Goal: Connect with others: Connect with other users

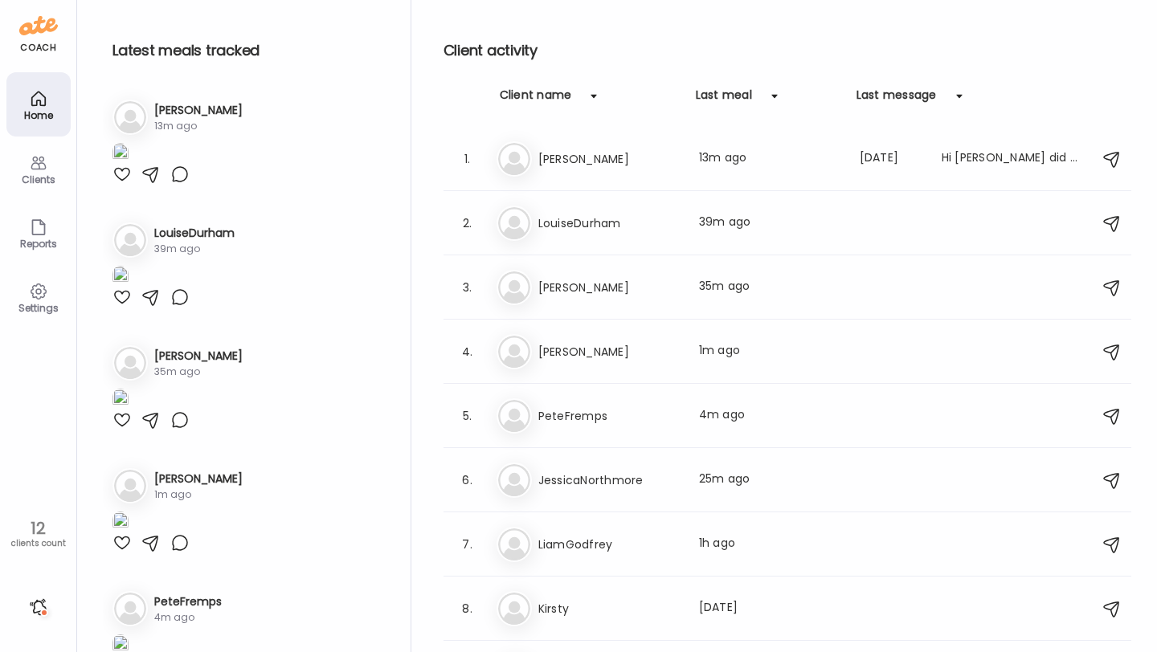
scroll to position [238, 0]
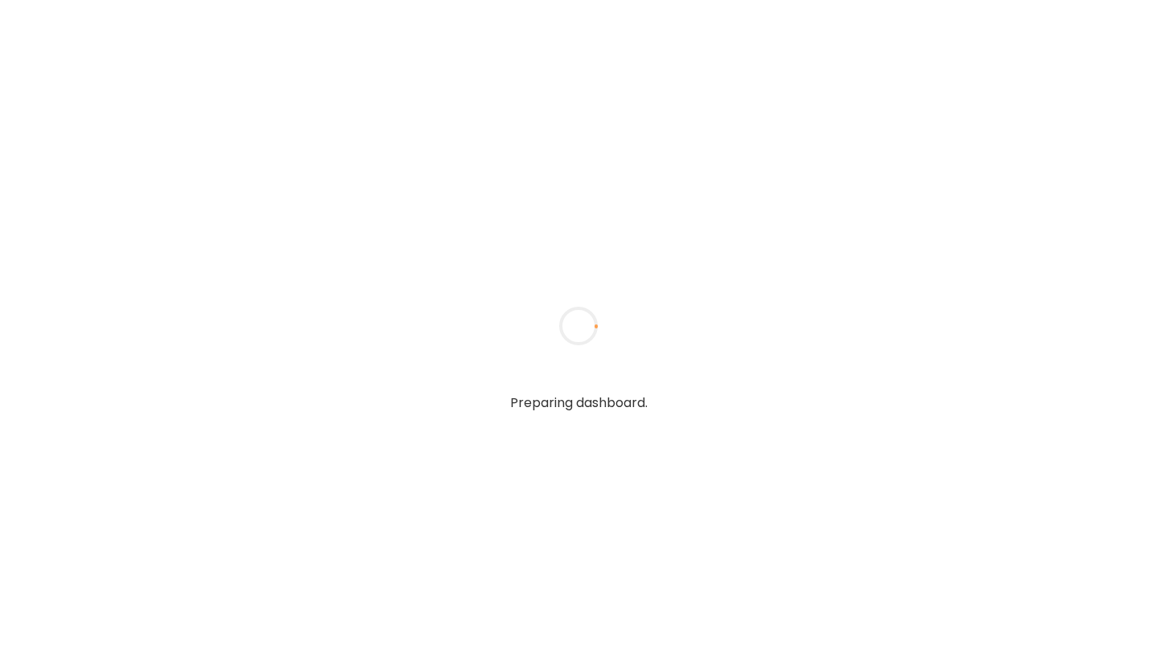
type input "**********"
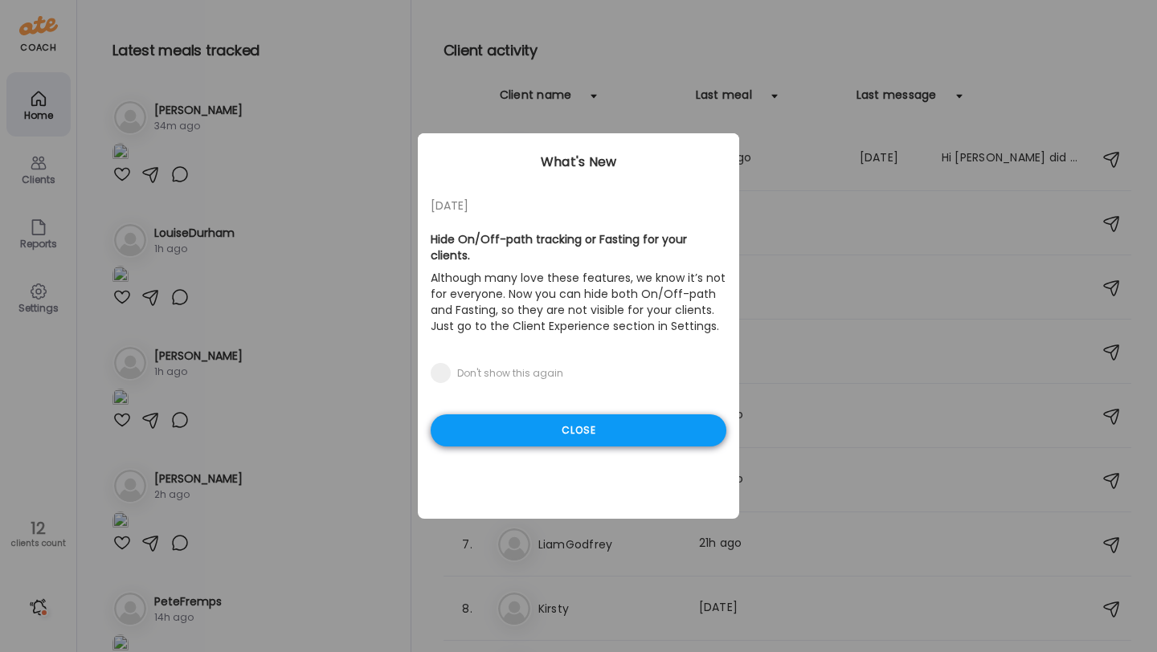
click at [510, 415] on div "Close" at bounding box center [579, 431] width 296 height 32
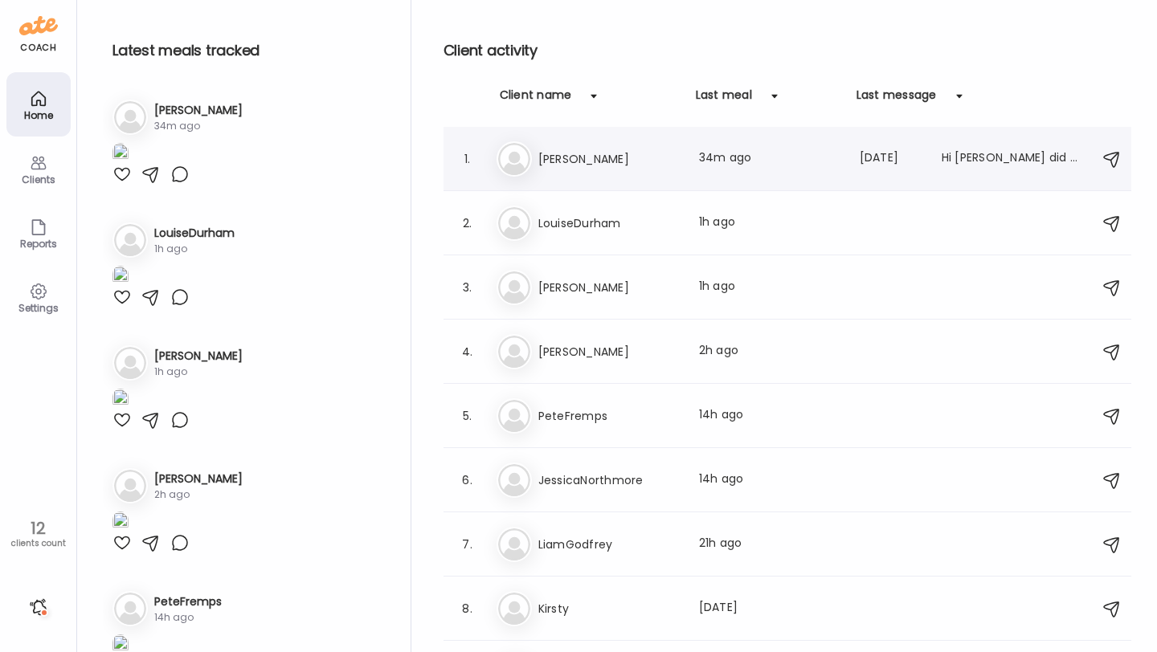
click at [607, 184] on div "1. To Tony Last meal: 34m ago Last message: 115d ago Hi ryan did you get the ph…" at bounding box center [787, 159] width 688 height 64
click at [599, 156] on h3 "[PERSON_NAME]" at bounding box center [608, 158] width 141 height 19
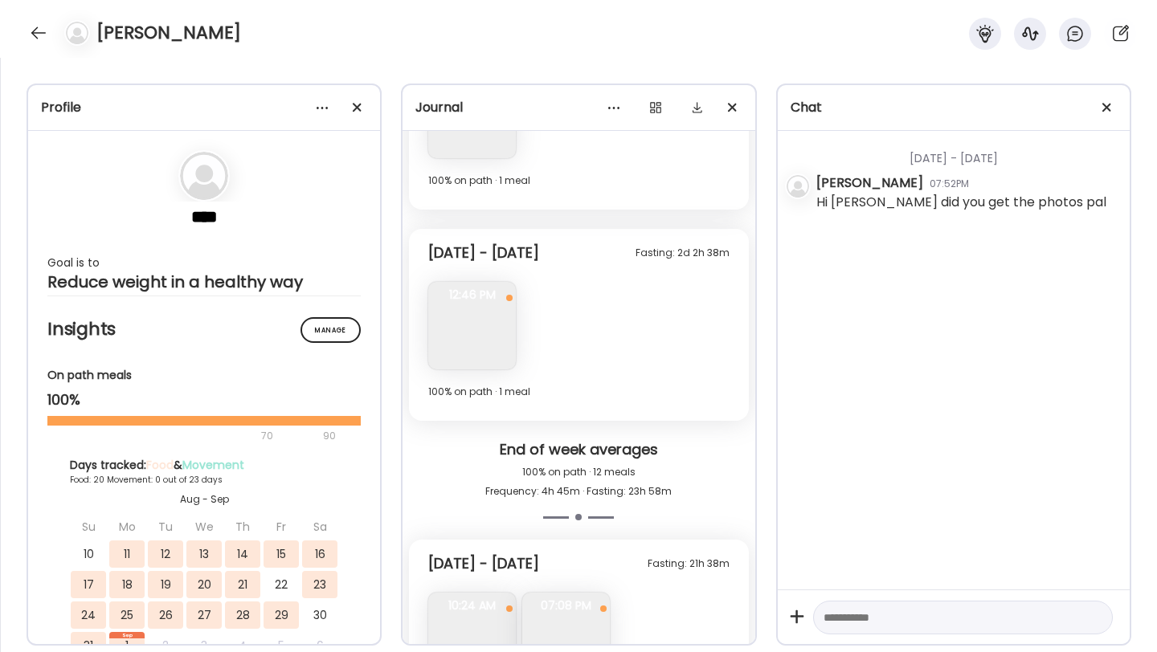
scroll to position [4169, 0]
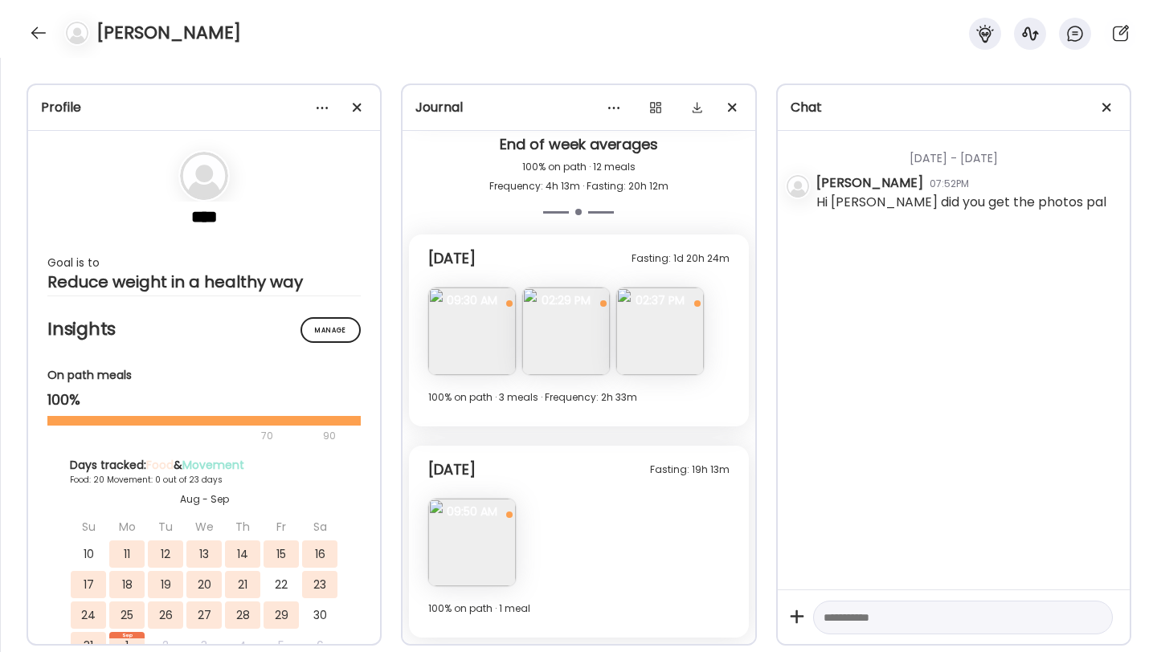
click at [571, 350] on img at bounding box center [566, 332] width 88 height 88
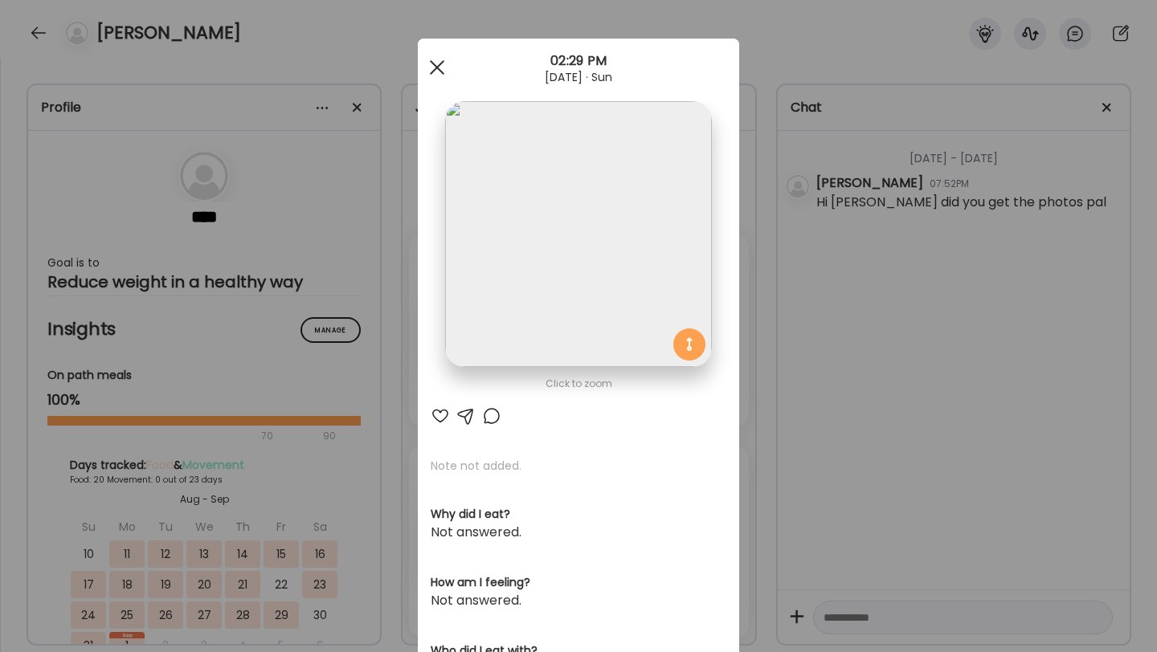
click at [436, 57] on div at bounding box center [437, 67] width 32 height 32
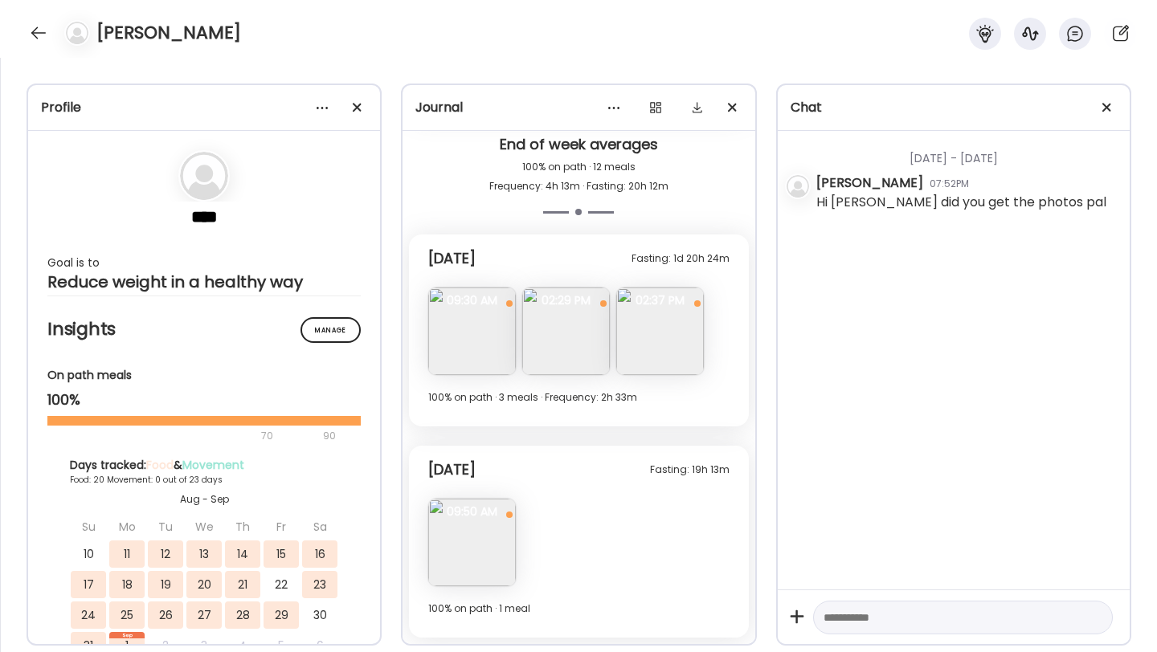
click at [481, 329] on img at bounding box center [472, 332] width 88 height 88
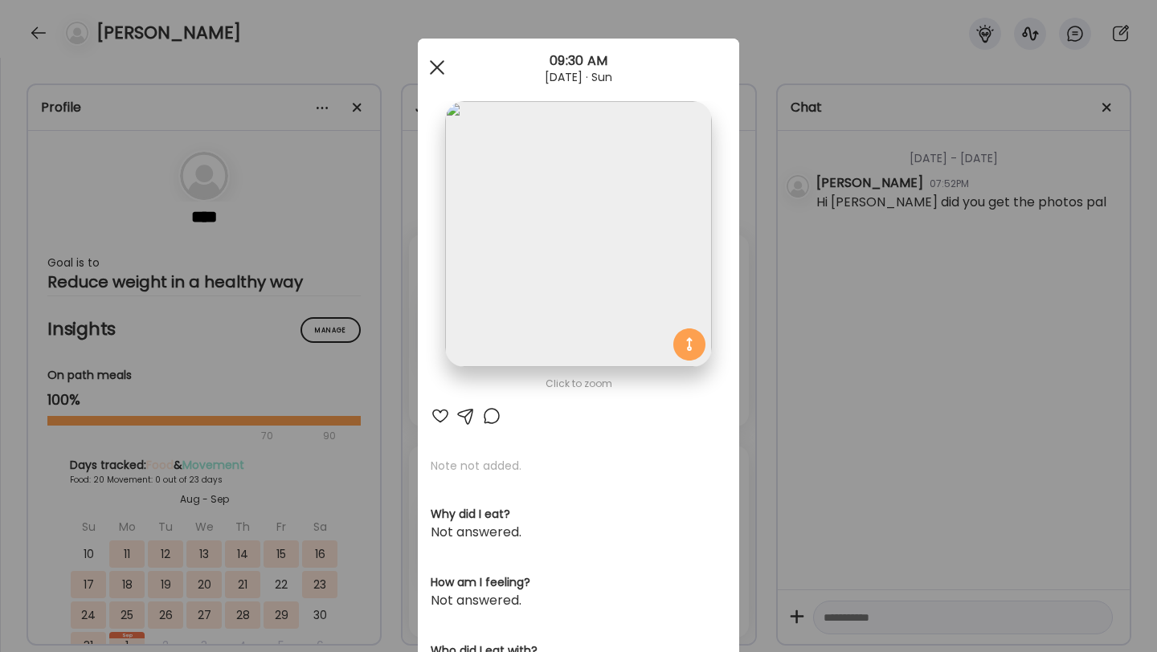
click at [435, 64] on span at bounding box center [437, 67] width 14 height 14
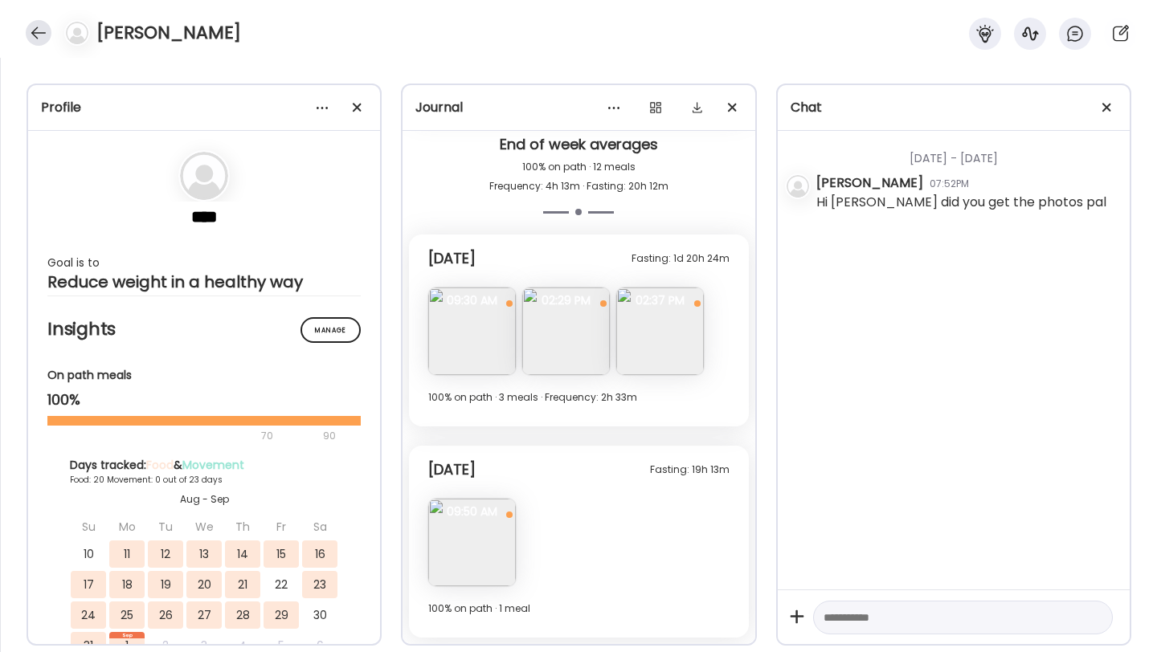
click at [43, 26] on div at bounding box center [39, 33] width 26 height 26
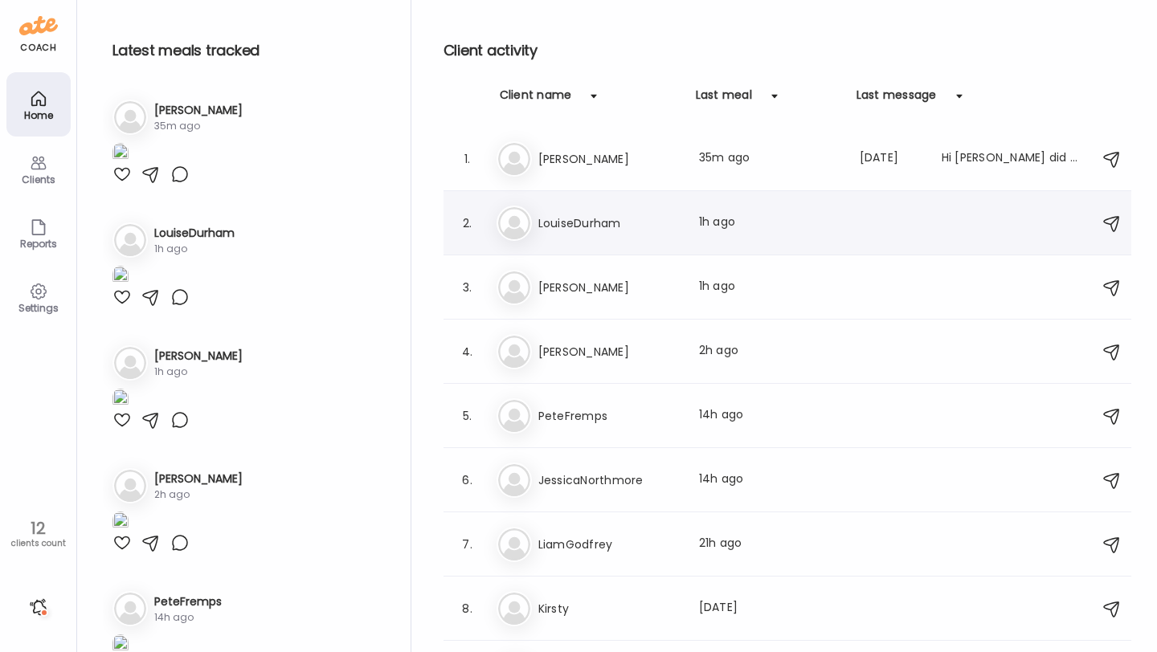
click at [574, 231] on h3 "LouiseDurham" at bounding box center [608, 223] width 141 height 19
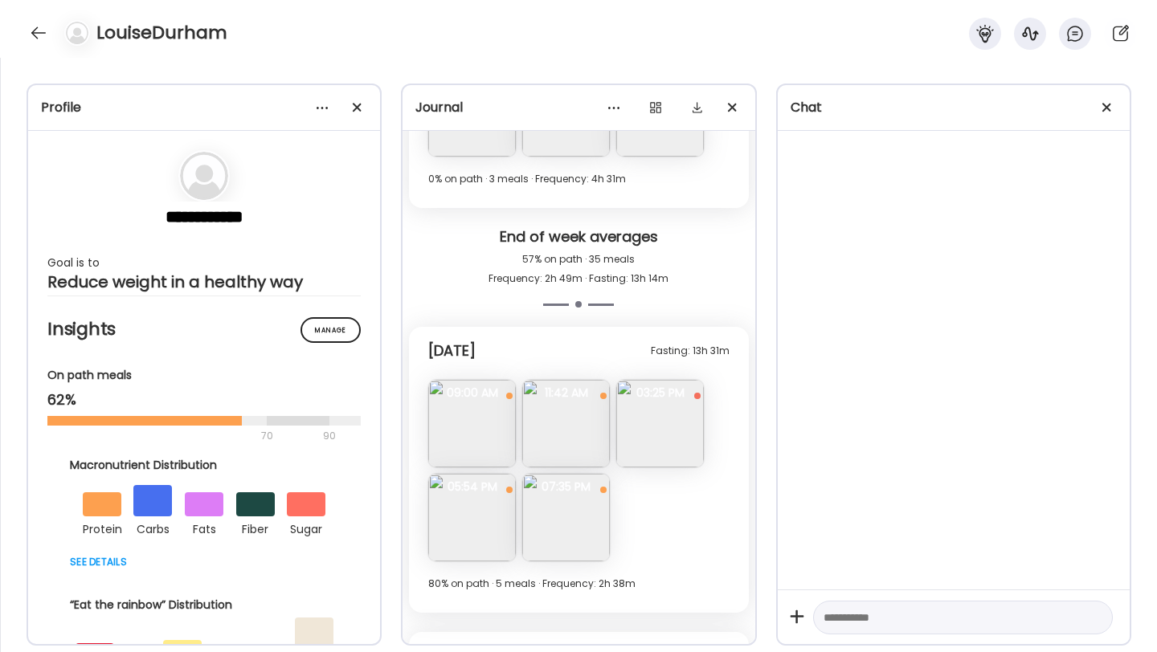
scroll to position [9637, 0]
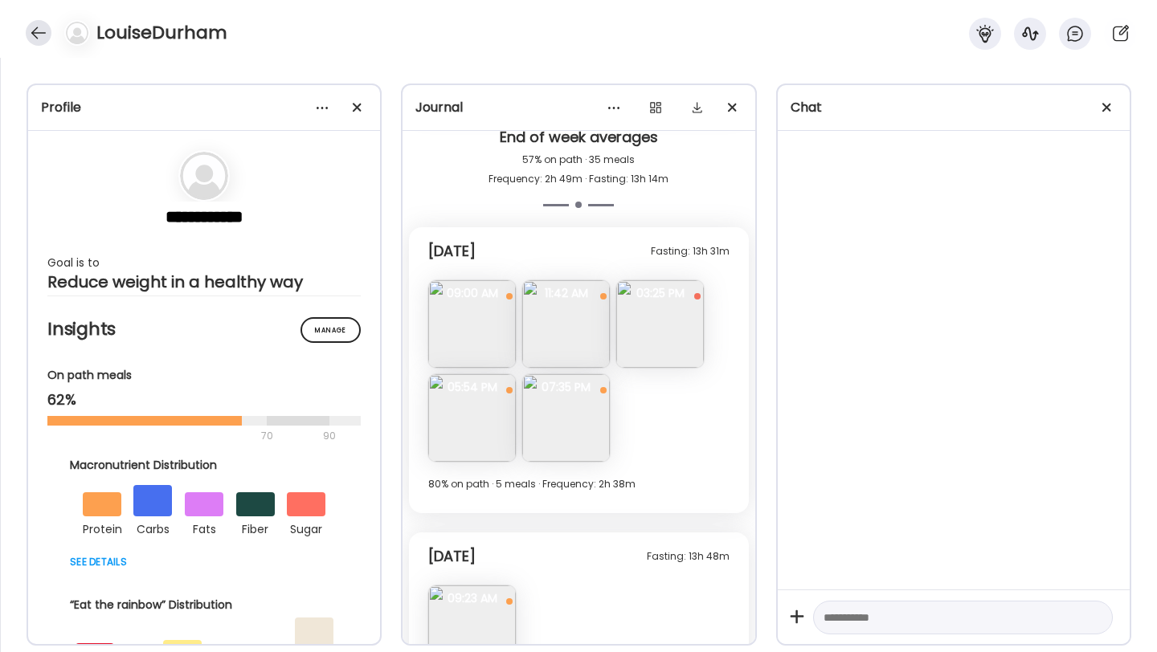
click at [31, 27] on div at bounding box center [39, 33] width 26 height 26
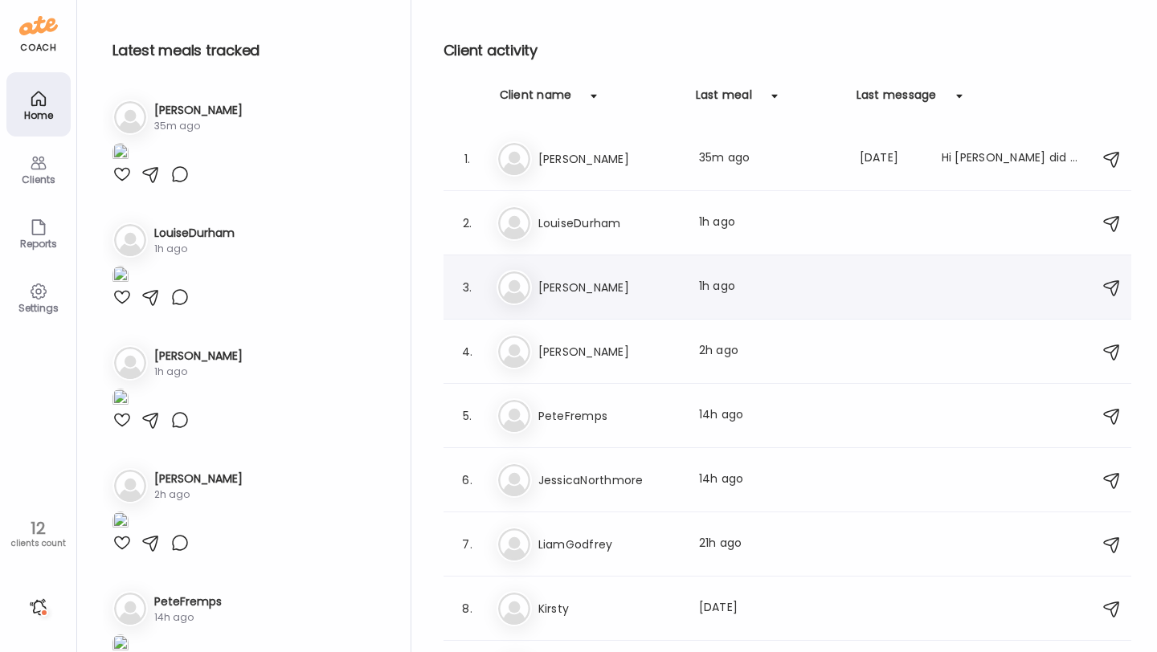
click at [590, 281] on h3 "[PERSON_NAME]" at bounding box center [608, 287] width 141 height 19
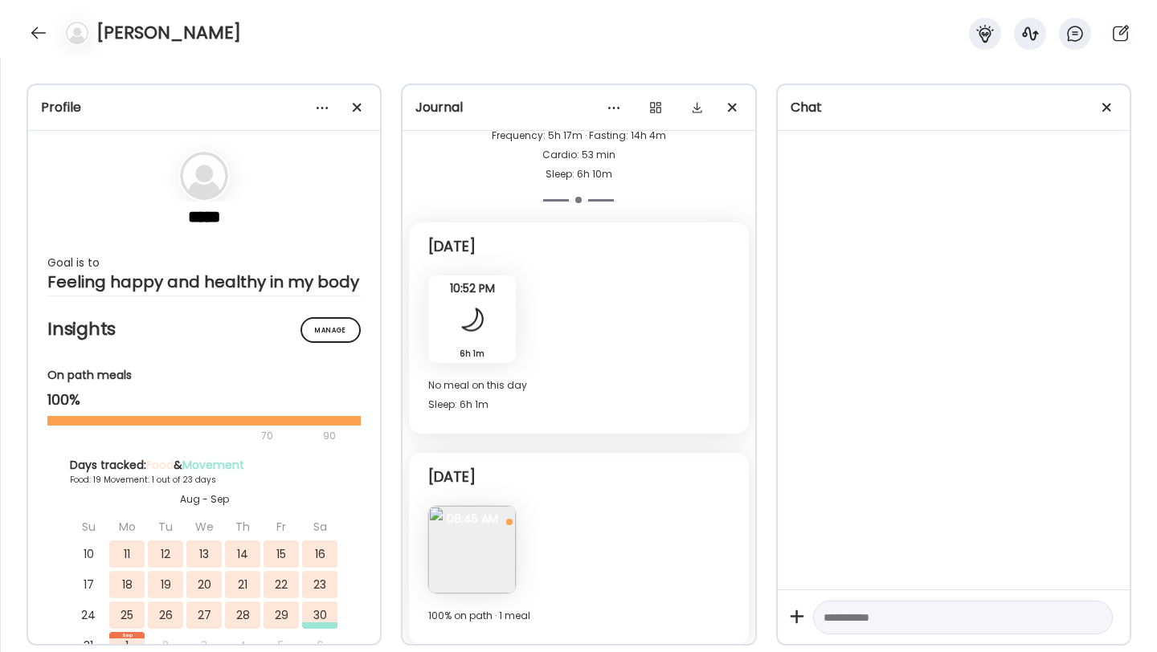
scroll to position [9930, 0]
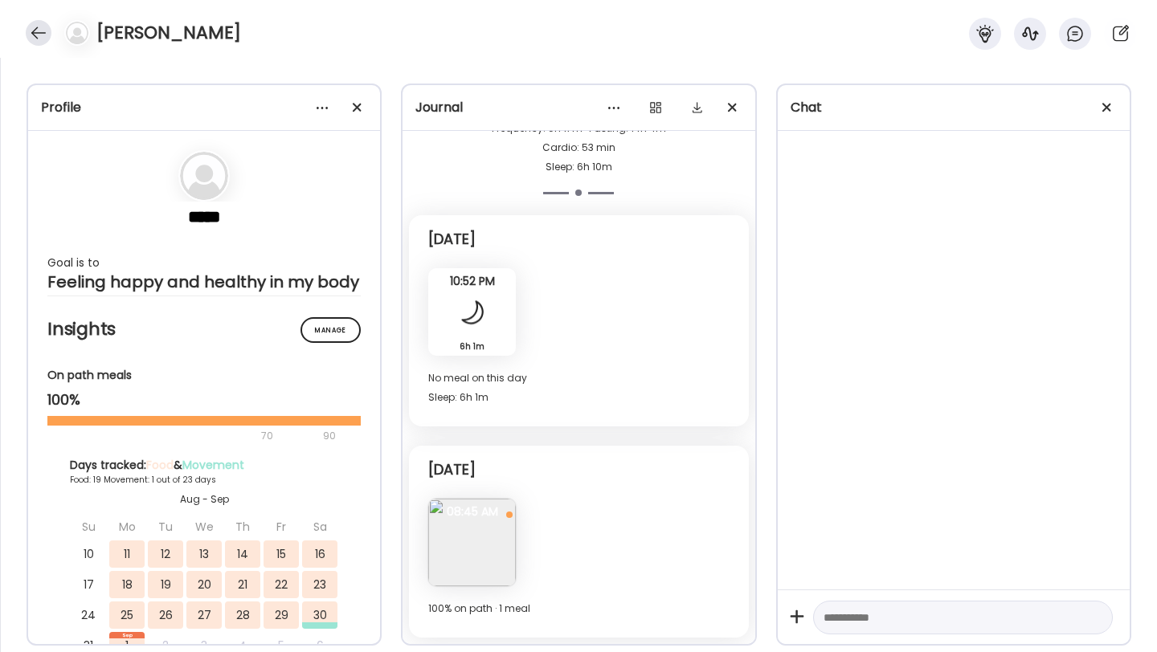
click at [39, 32] on div at bounding box center [39, 33] width 26 height 26
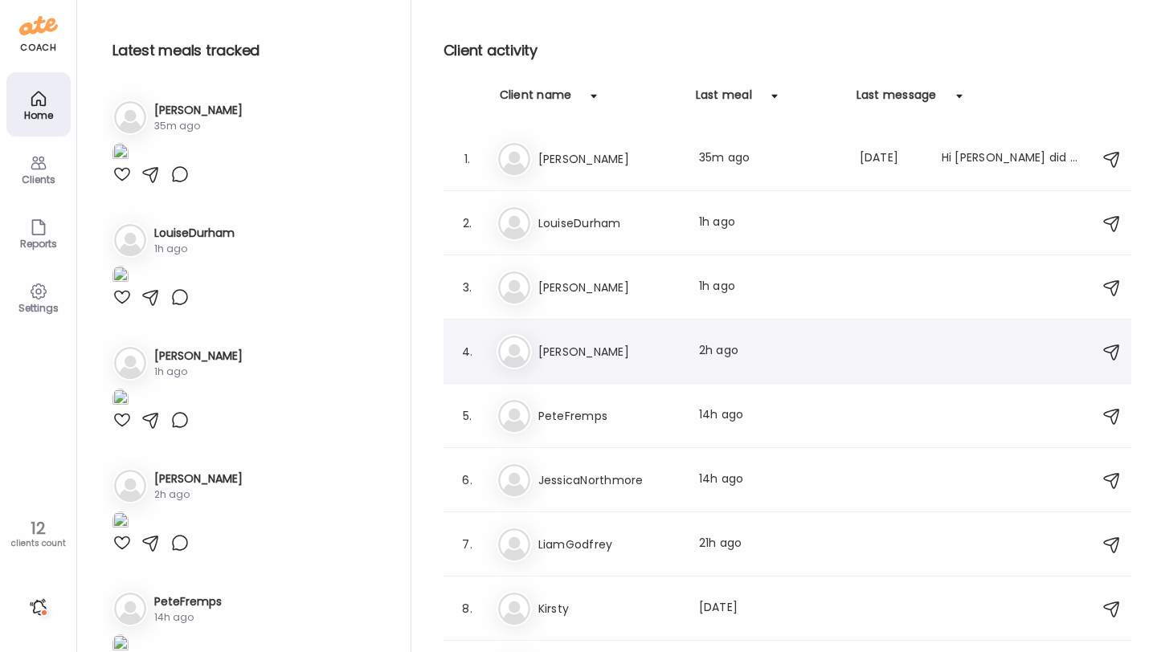
click at [600, 370] on div "4. Bo Bob Robinson Last meal: 2h ago" at bounding box center [787, 352] width 688 height 64
click at [590, 353] on h3 "[PERSON_NAME]" at bounding box center [608, 351] width 141 height 19
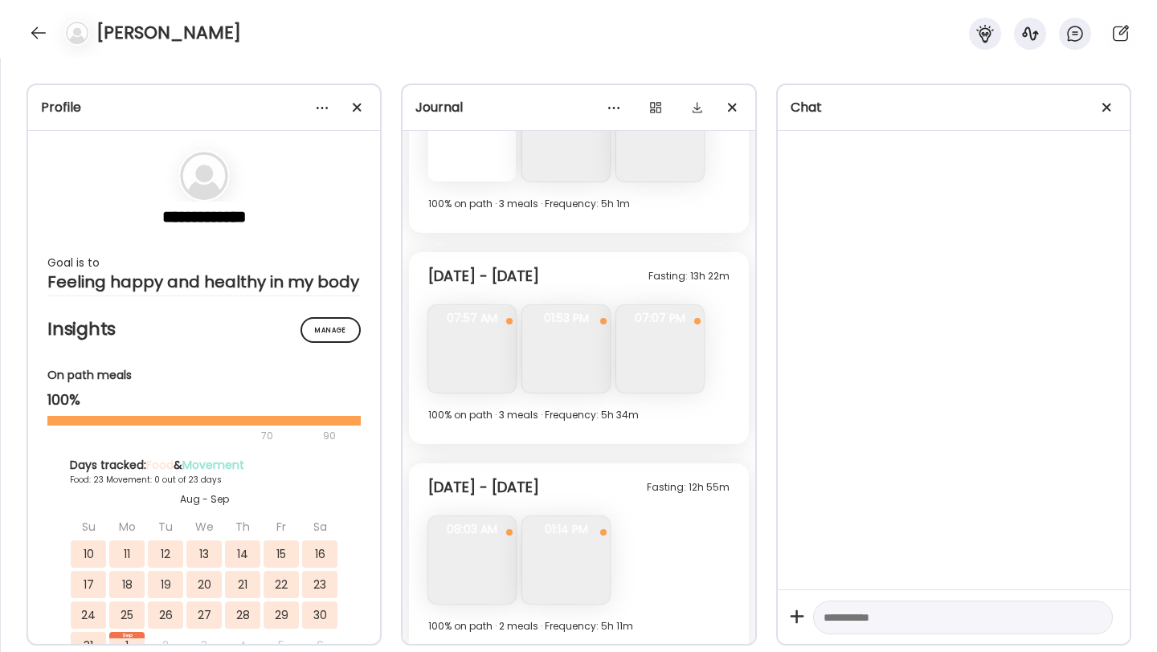
scroll to position [8125, 0]
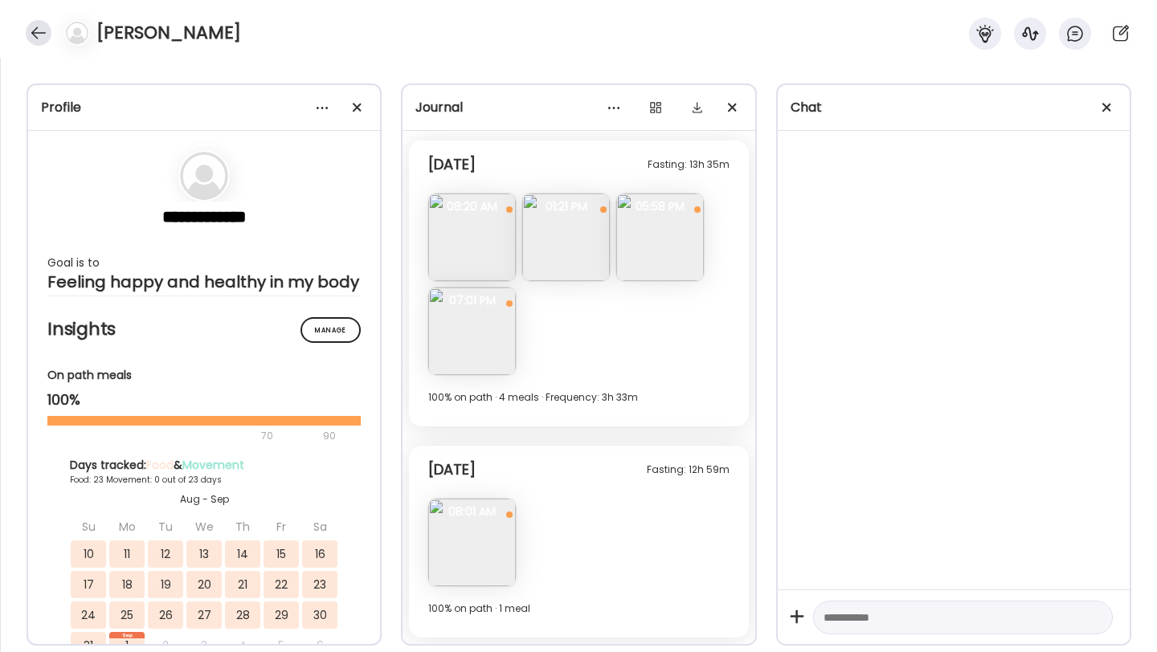
click at [35, 35] on div at bounding box center [39, 33] width 26 height 26
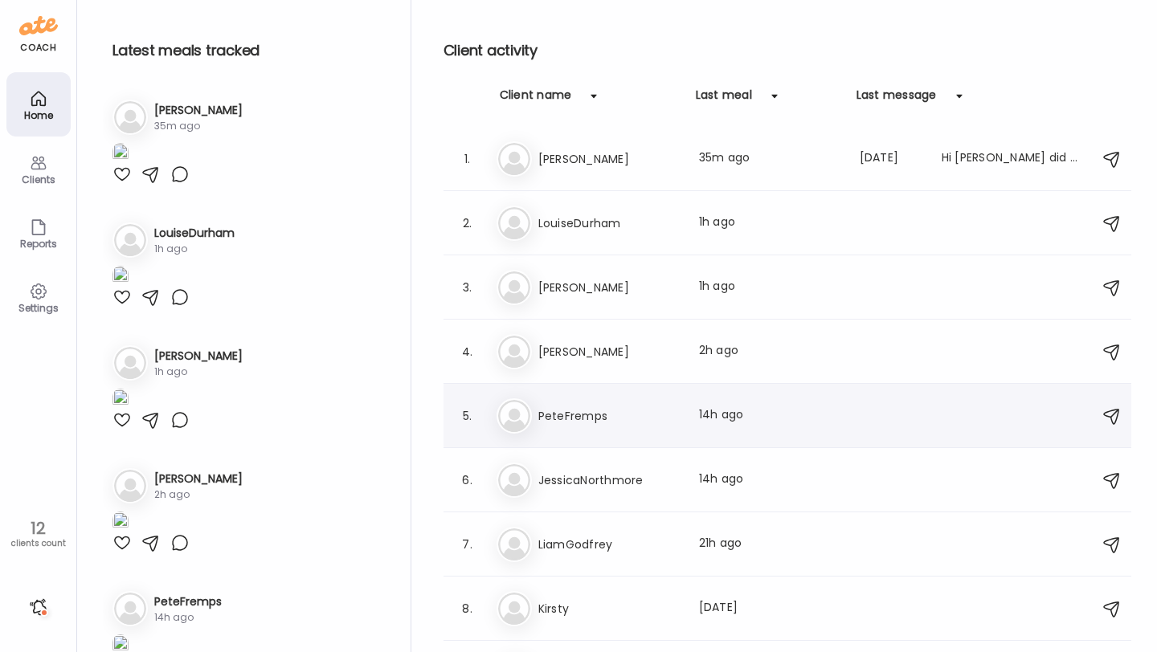
click at [577, 415] on h3 "PeteFremps" at bounding box center [608, 415] width 141 height 19
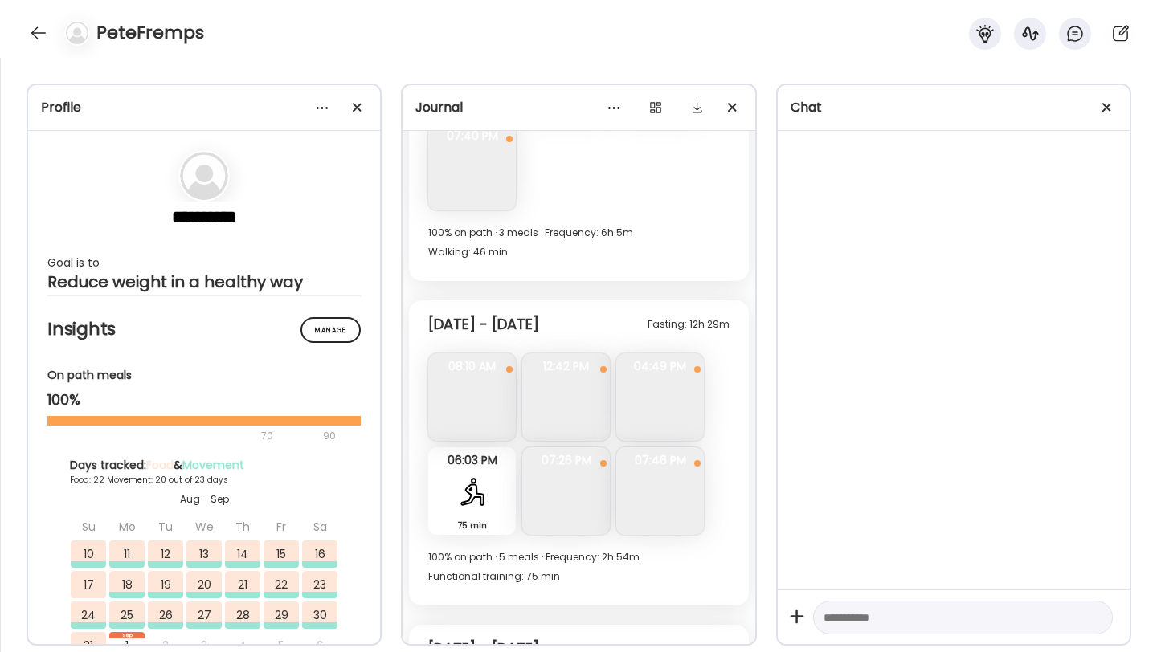
scroll to position [11123, 0]
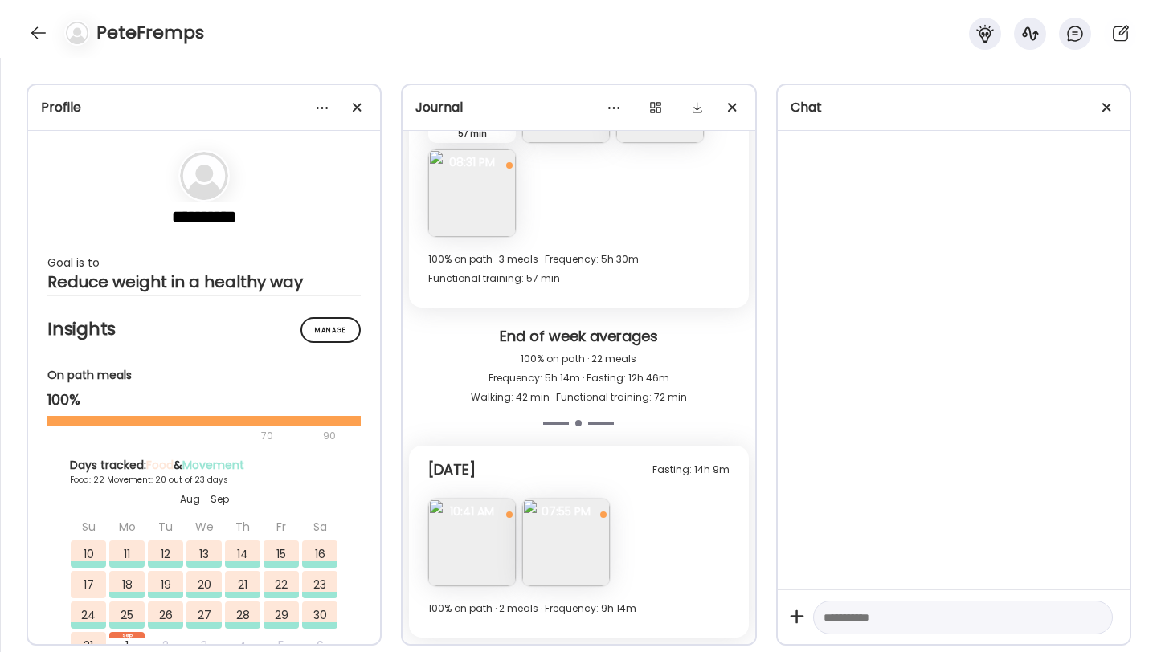
click at [566, 533] on img at bounding box center [566, 543] width 88 height 88
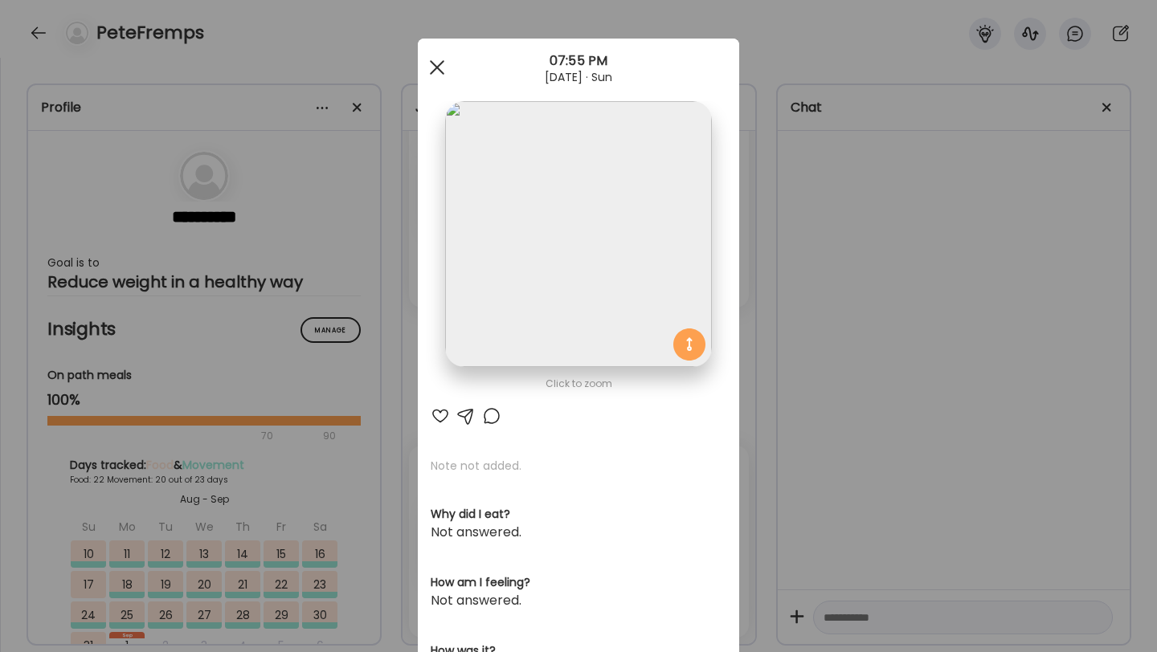
click at [440, 72] on span at bounding box center [437, 67] width 14 height 14
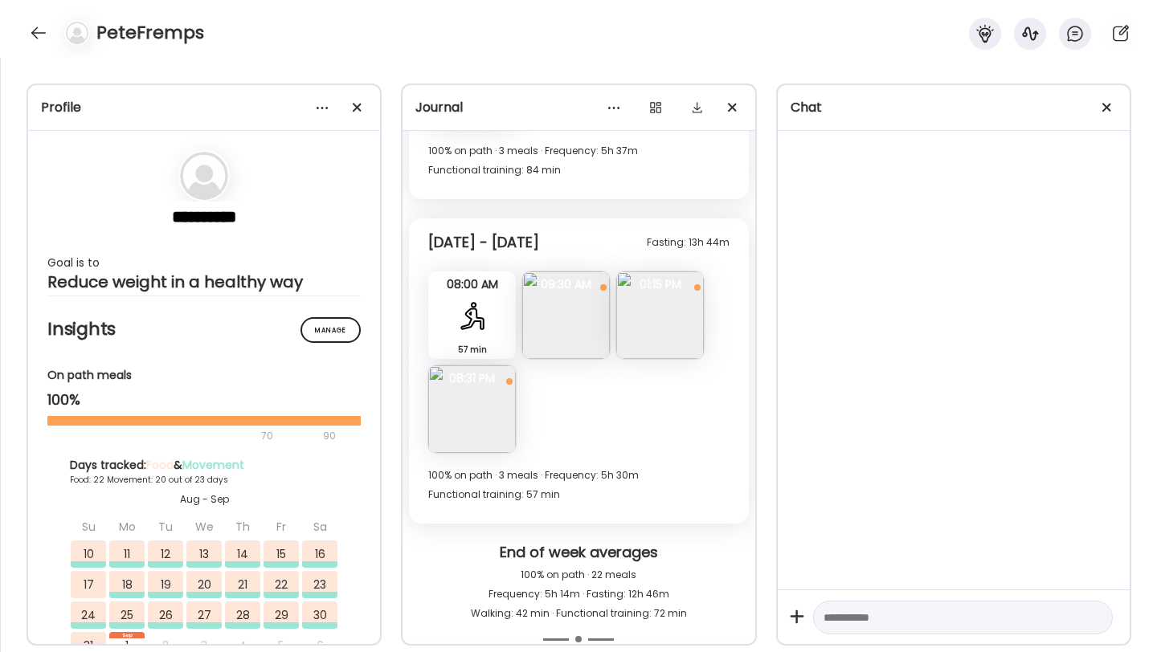
scroll to position [10904, 0]
click at [495, 395] on img at bounding box center [472, 412] width 88 height 88
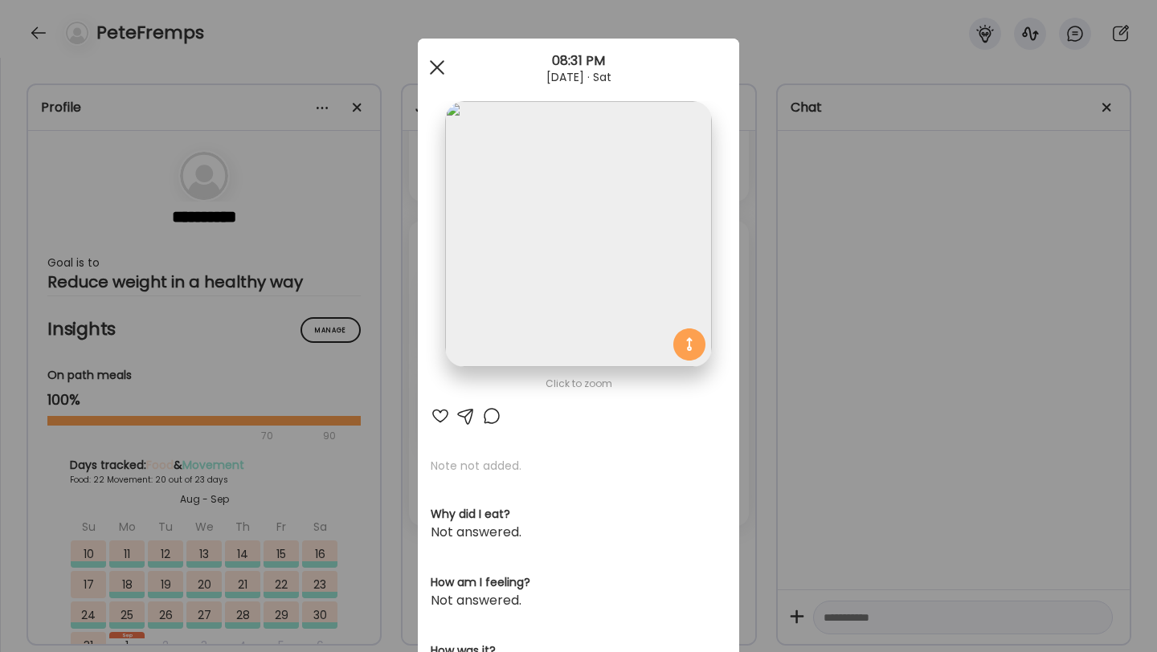
click at [438, 63] on div at bounding box center [437, 67] width 32 height 32
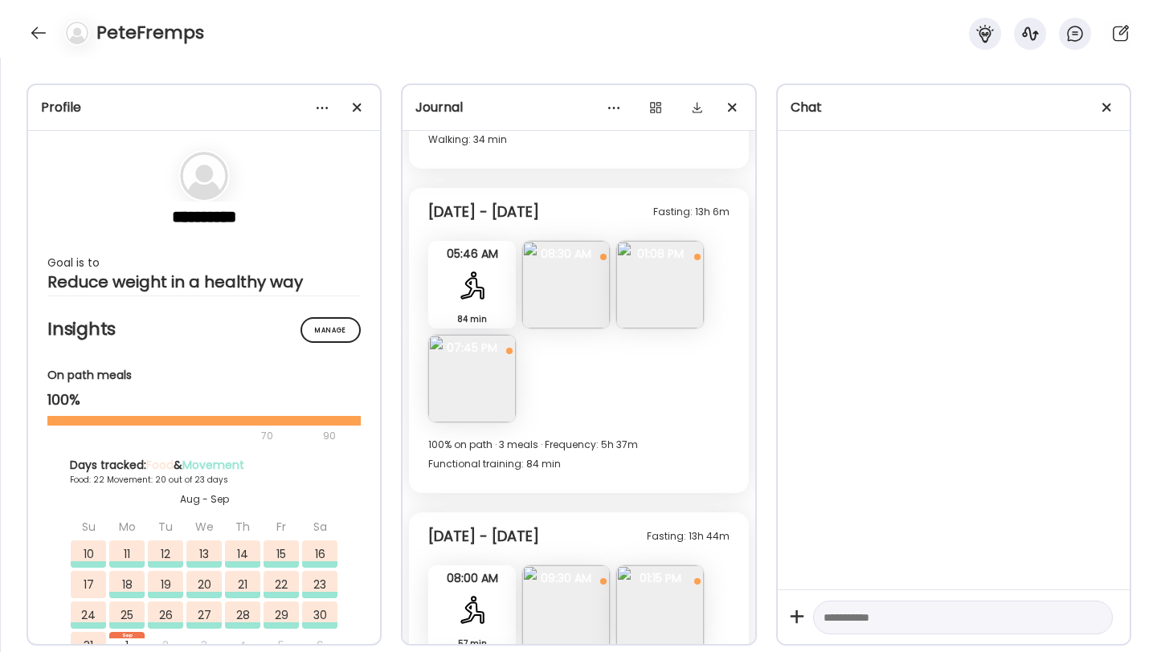
scroll to position [11123, 0]
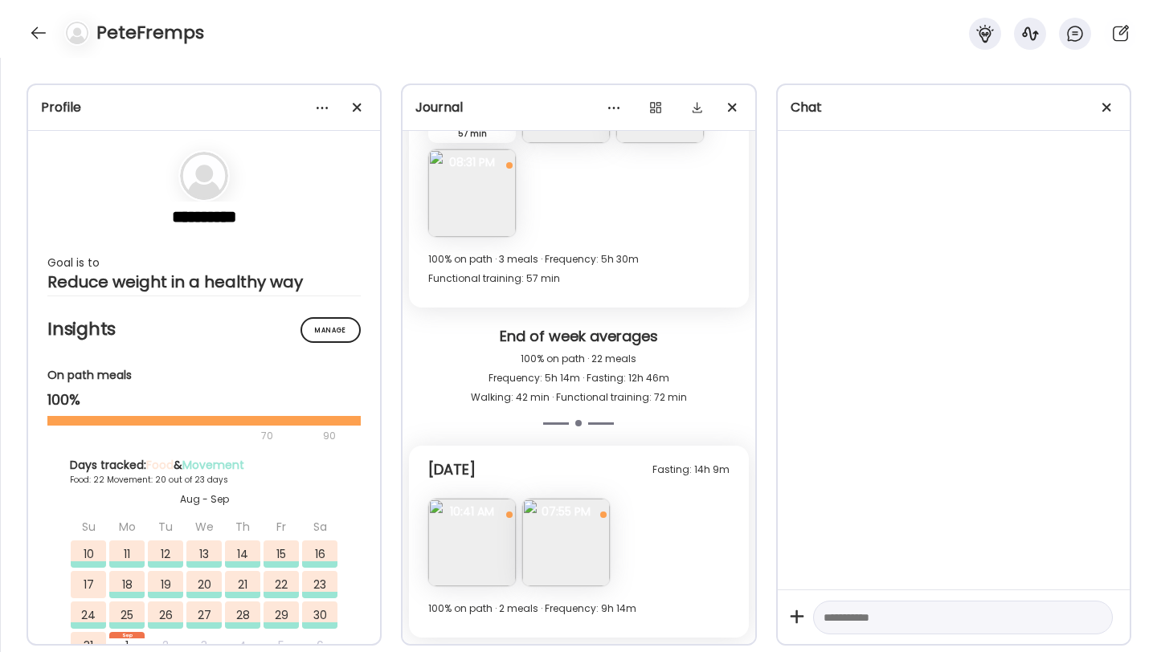
click at [496, 556] on img at bounding box center [472, 543] width 88 height 88
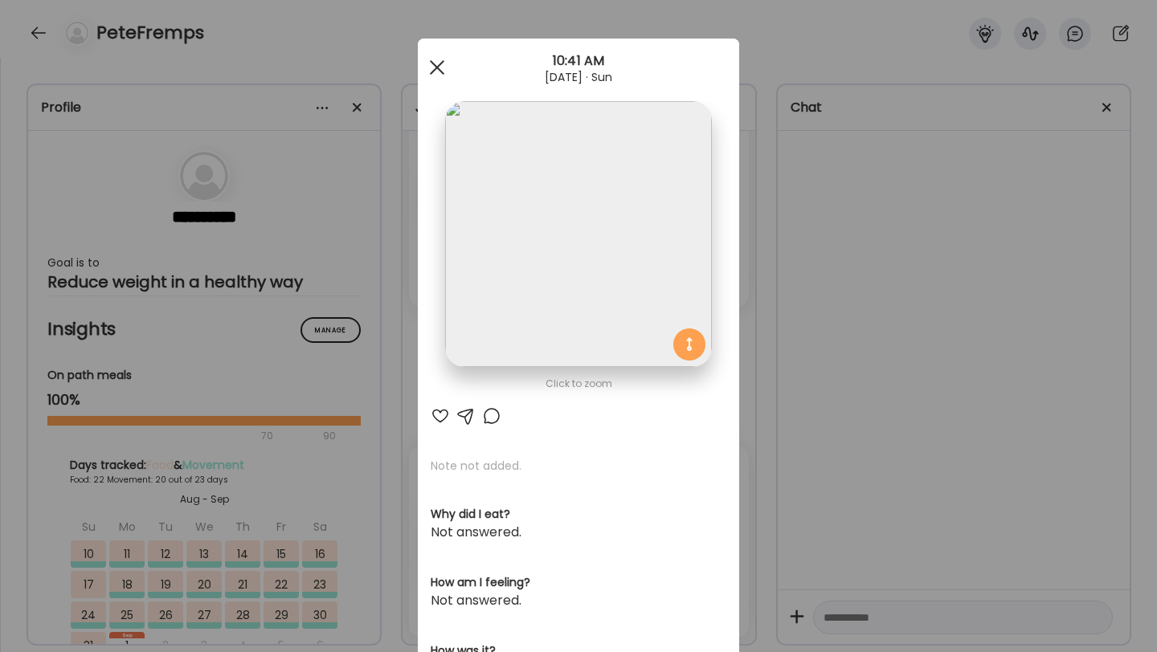
click at [434, 64] on span at bounding box center [437, 67] width 14 height 14
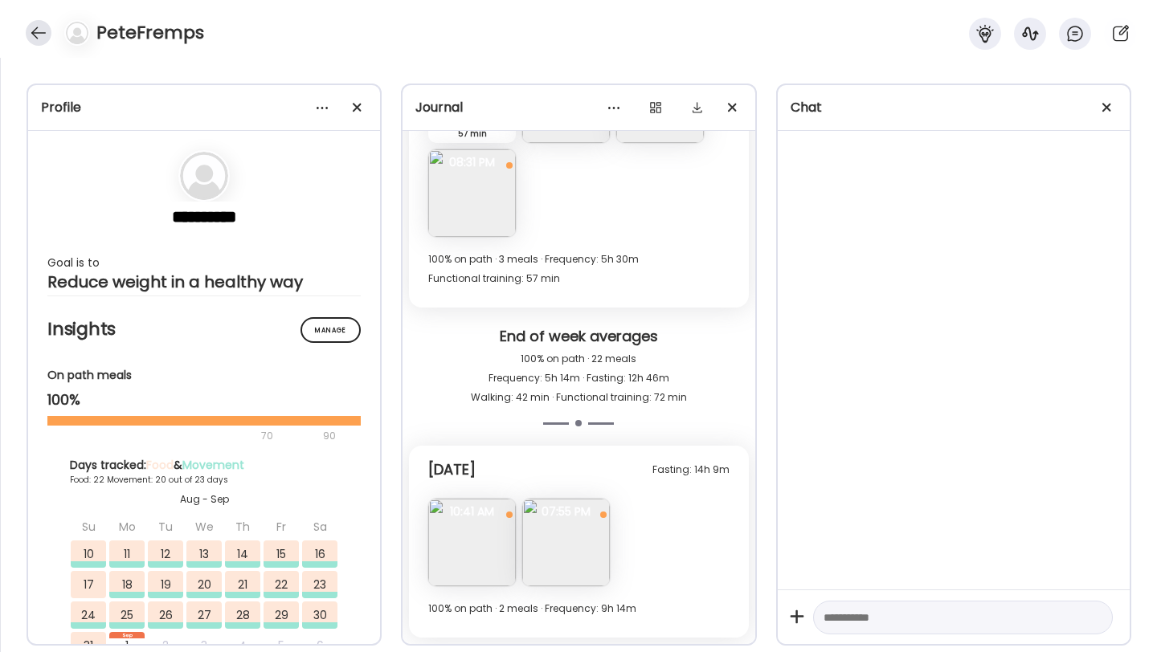
click at [27, 30] on div at bounding box center [39, 33] width 26 height 26
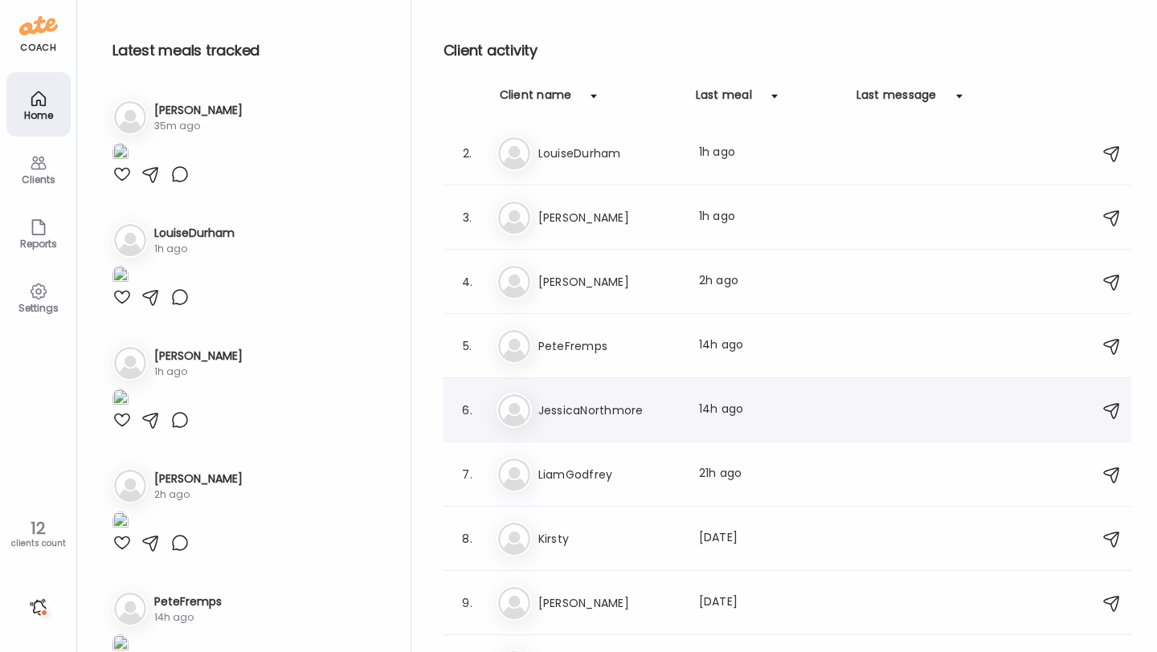
scroll to position [88, 0]
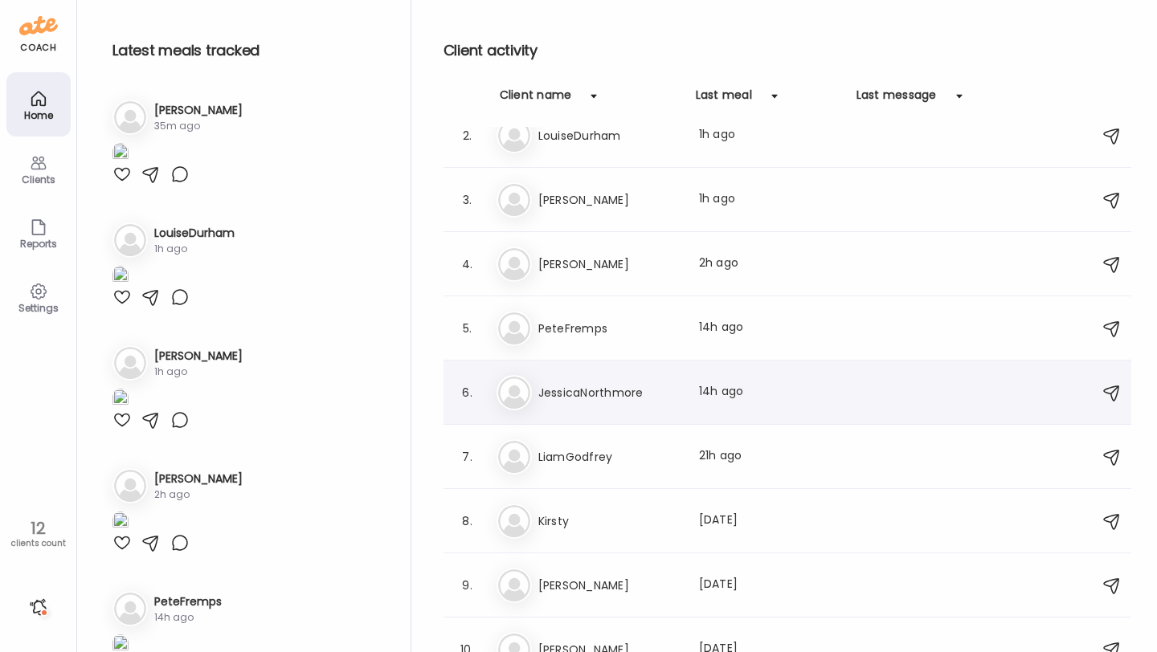
click at [599, 378] on div "Je JessicaNorthmore Last meal: 14h ago" at bounding box center [789, 392] width 586 height 35
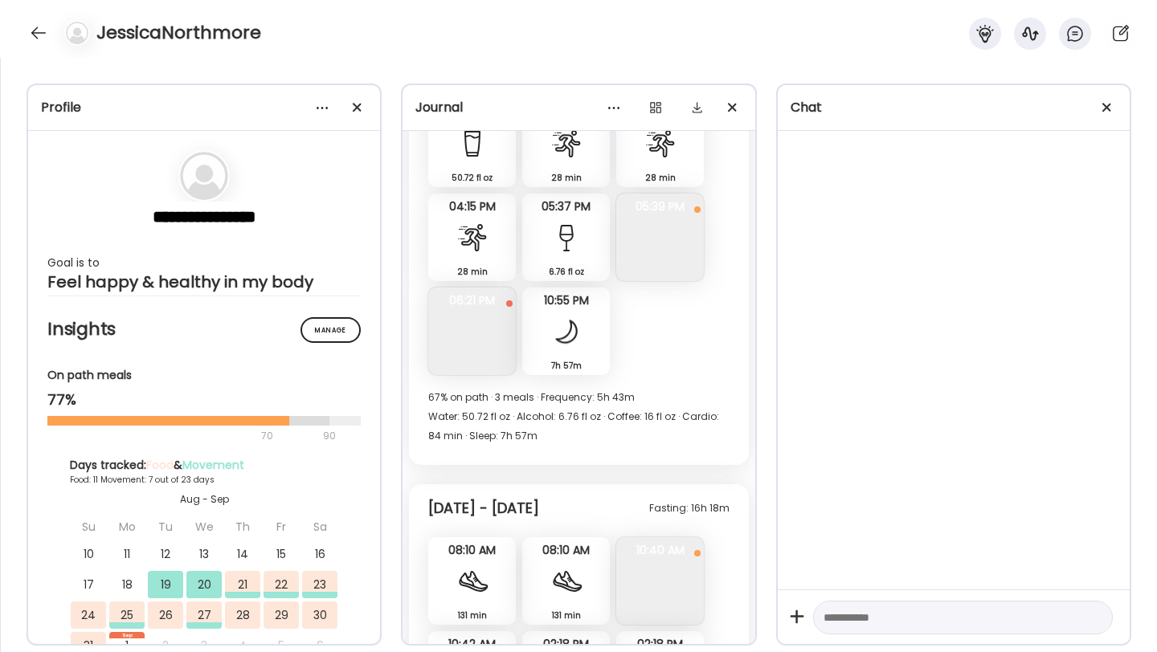
scroll to position [5742, 0]
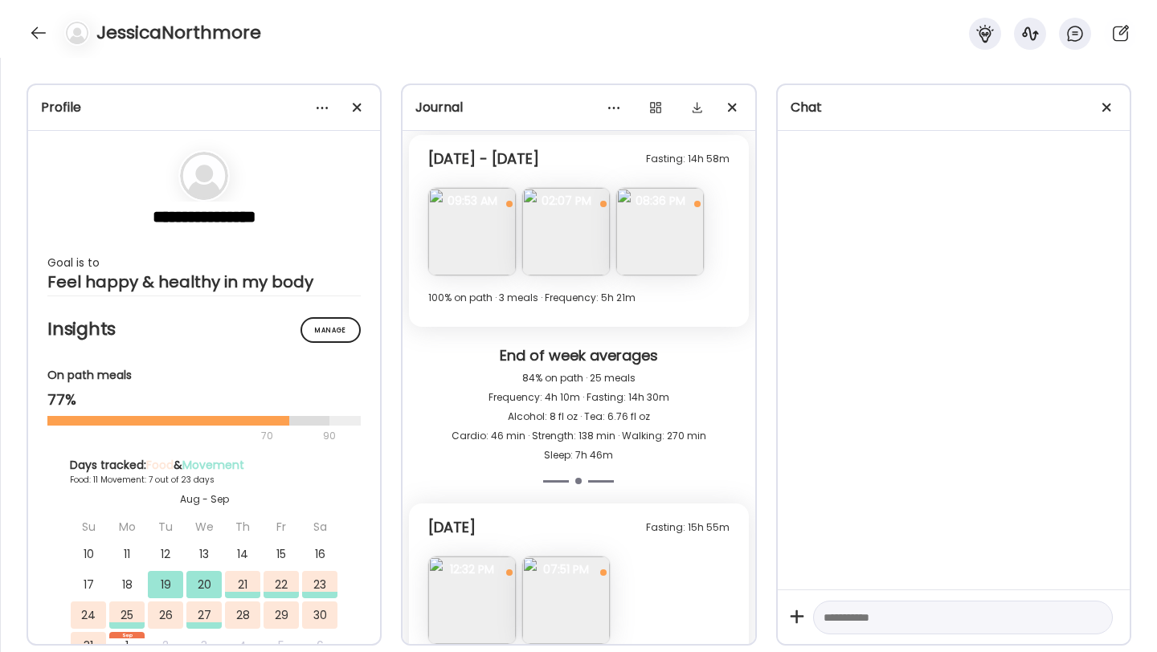
click at [470, 557] on img at bounding box center [472, 601] width 88 height 88
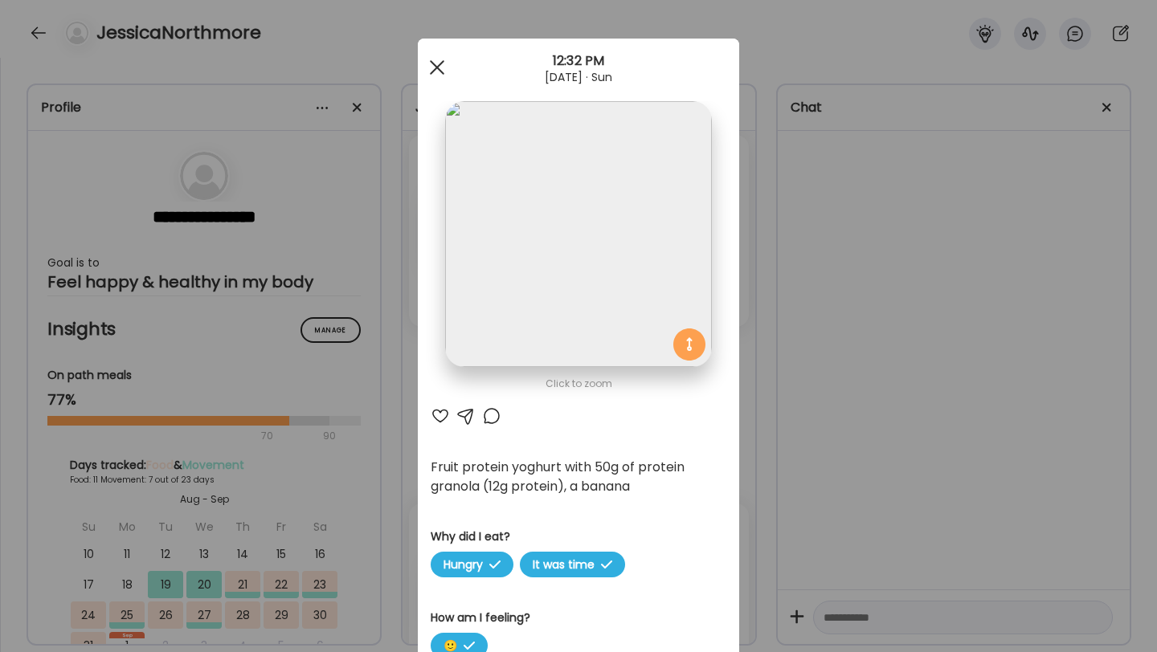
click at [431, 62] on span at bounding box center [437, 67] width 14 height 14
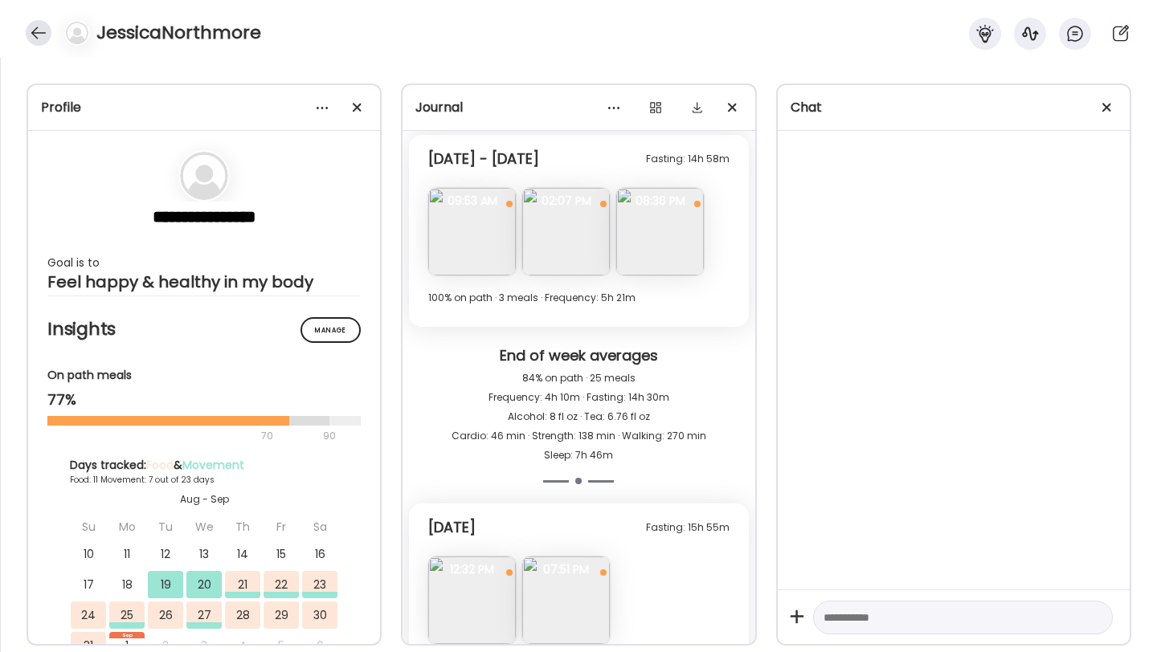
click at [42, 33] on div at bounding box center [39, 33] width 26 height 26
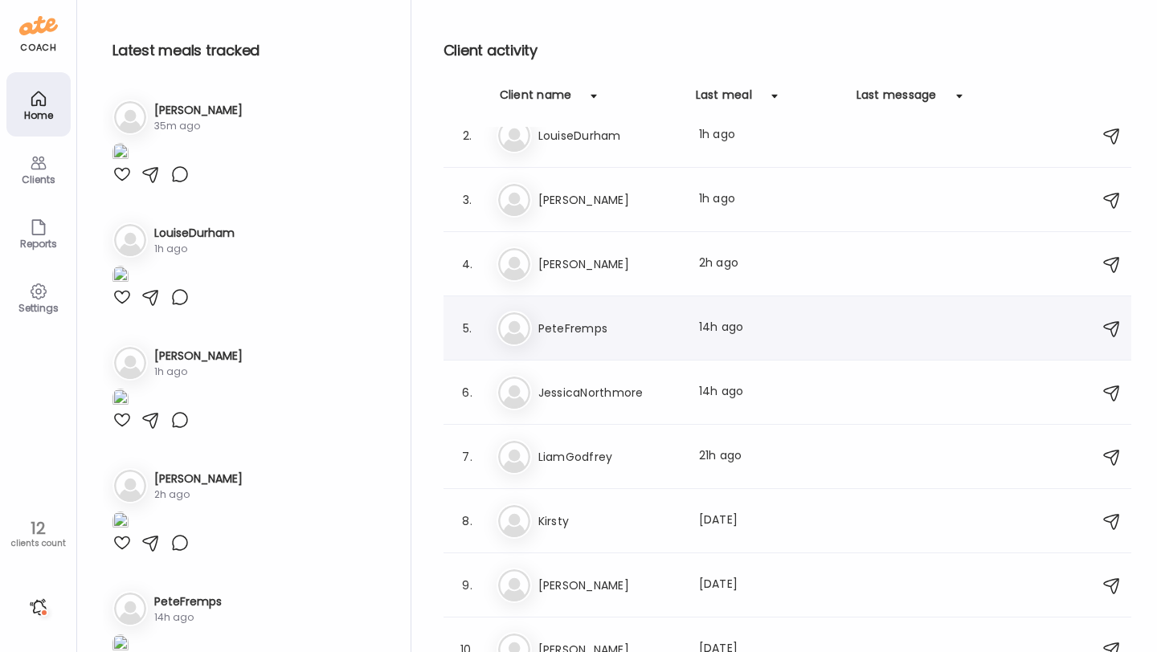
scroll to position [238, 0]
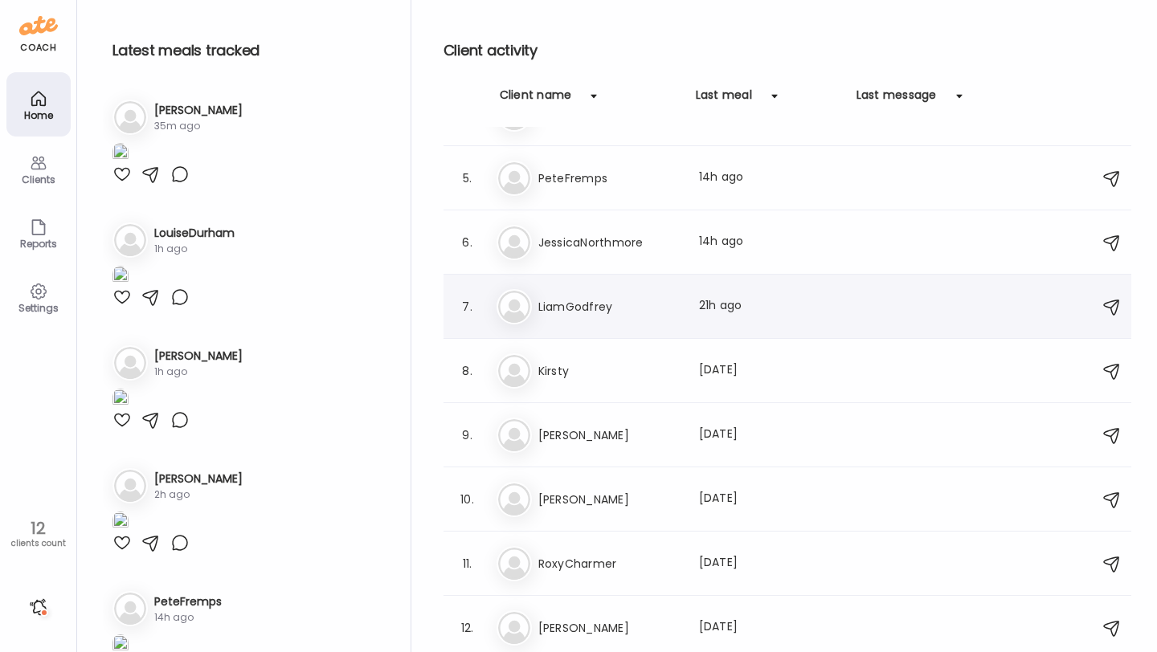
click at [578, 305] on h3 "LiamGodfrey" at bounding box center [608, 306] width 141 height 19
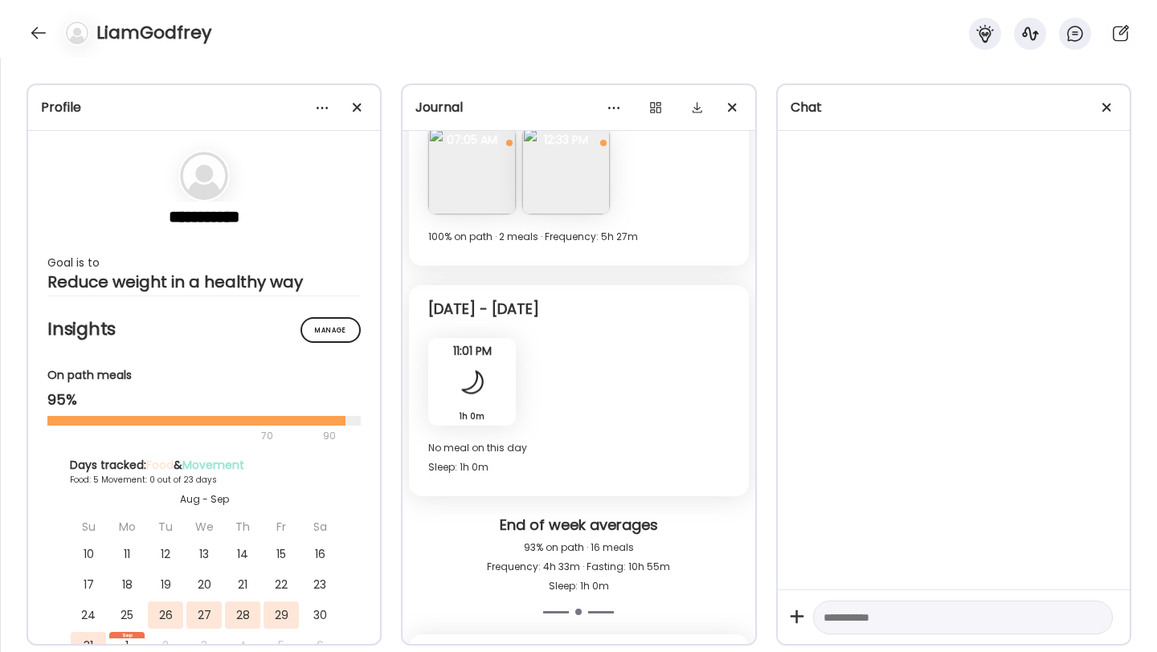
scroll to position [2261, 0]
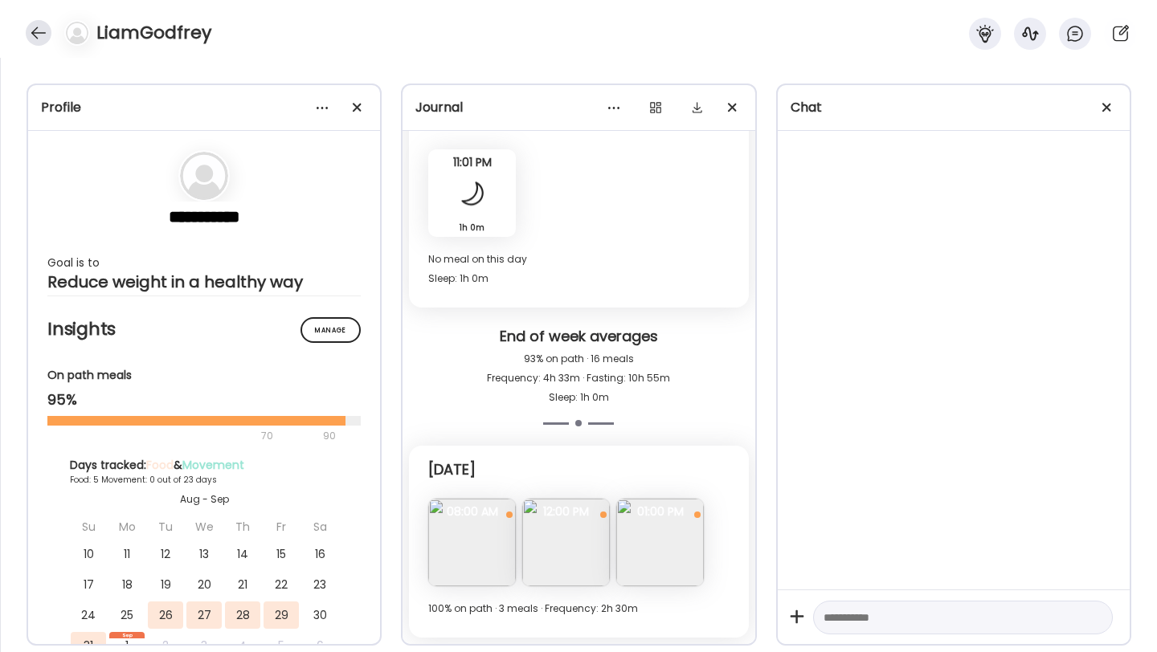
click at [34, 20] on div "LiamGodfrey" at bounding box center [578, 29] width 1157 height 58
click at [39, 31] on div at bounding box center [39, 33] width 26 height 26
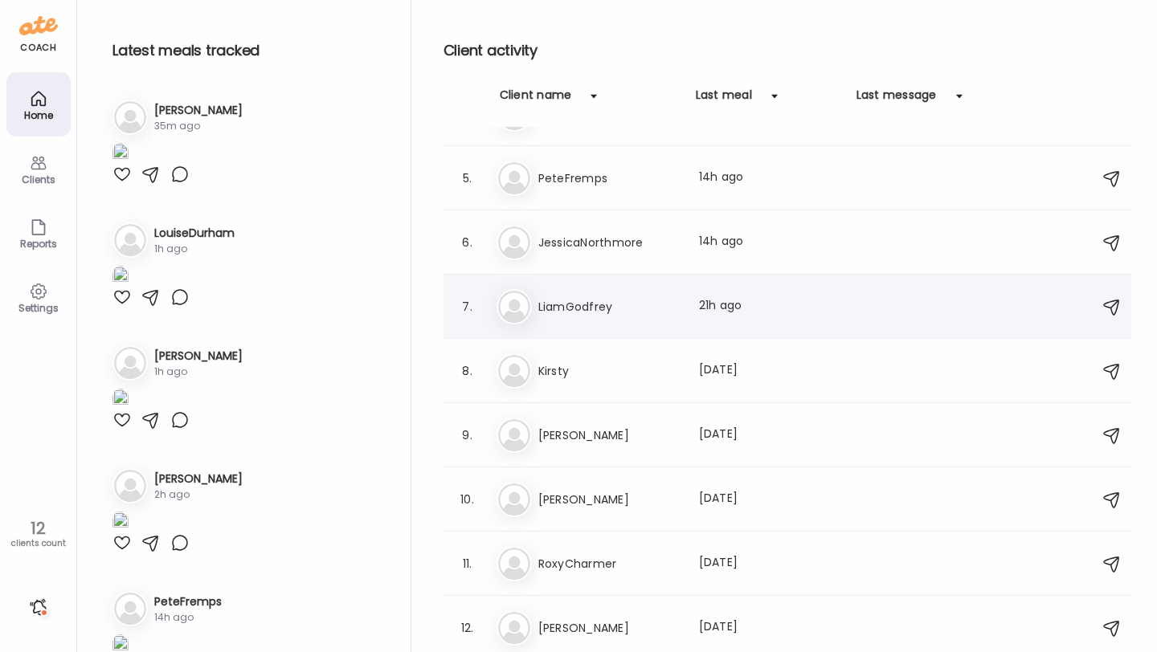
click at [627, 310] on h3 "LiamGodfrey" at bounding box center [608, 306] width 141 height 19
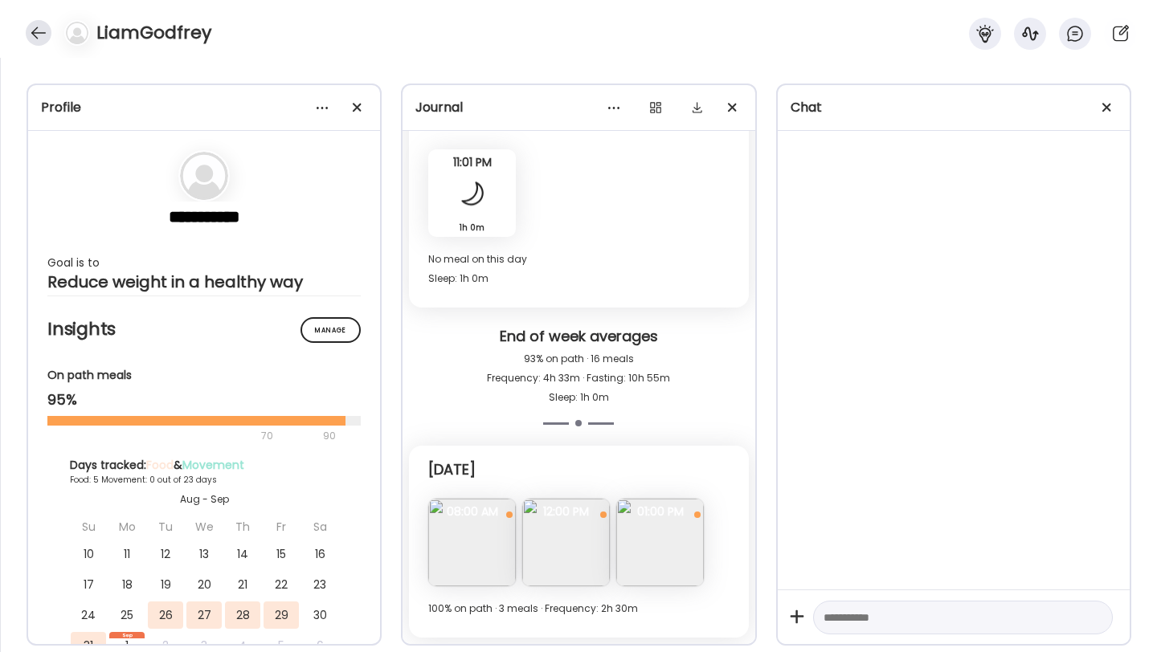
click at [42, 31] on div at bounding box center [39, 33] width 26 height 26
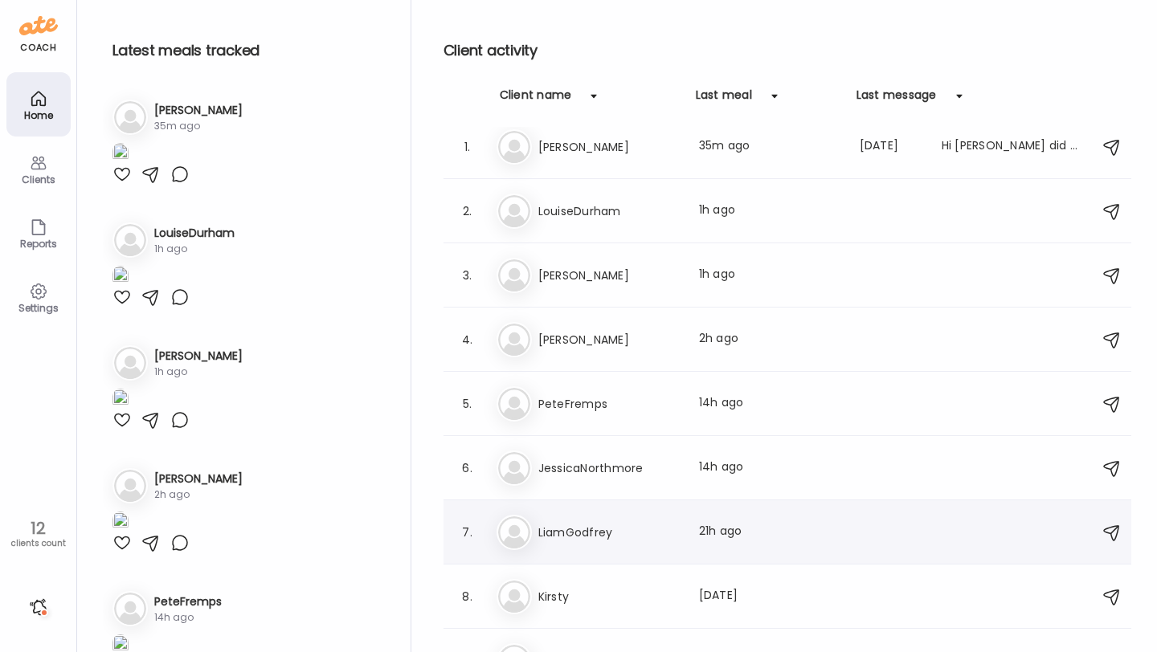
scroll to position [0, 0]
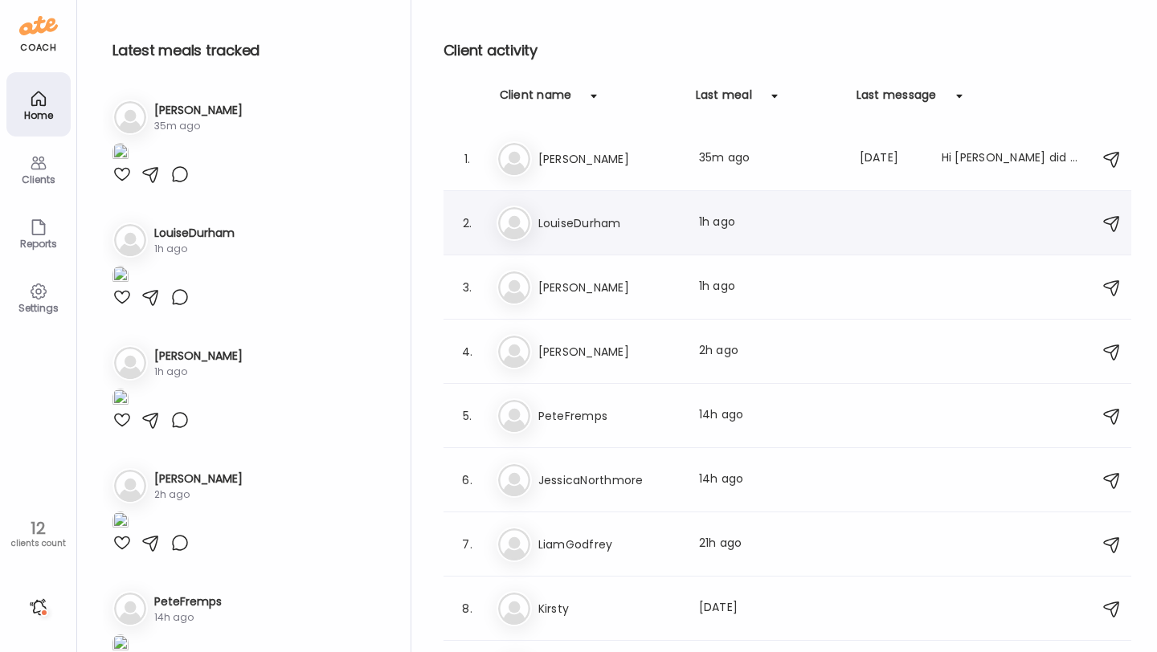
click at [601, 223] on h3 "LouiseDurham" at bounding box center [608, 223] width 141 height 19
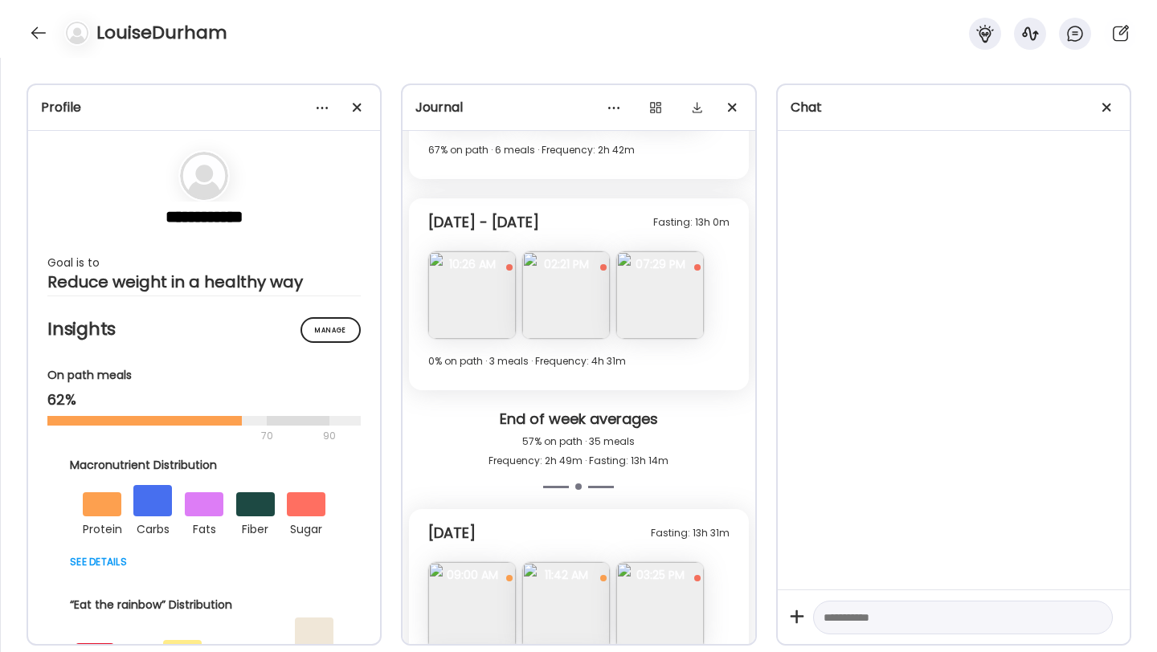
scroll to position [9349, 0]
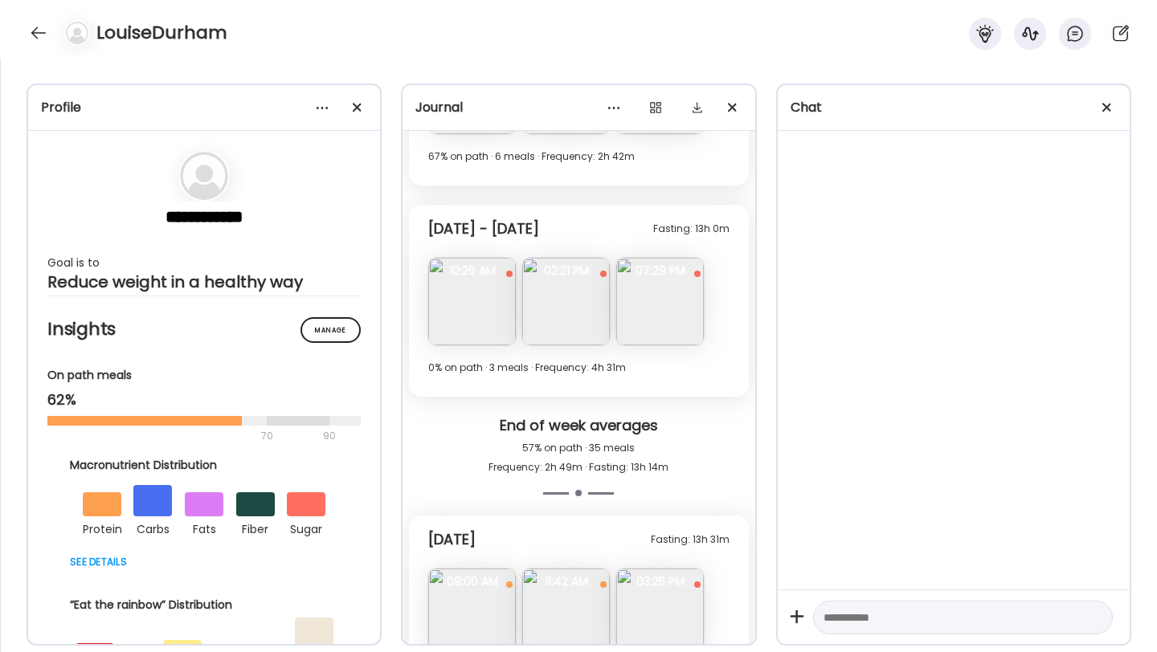
click at [585, 329] on img at bounding box center [566, 302] width 88 height 88
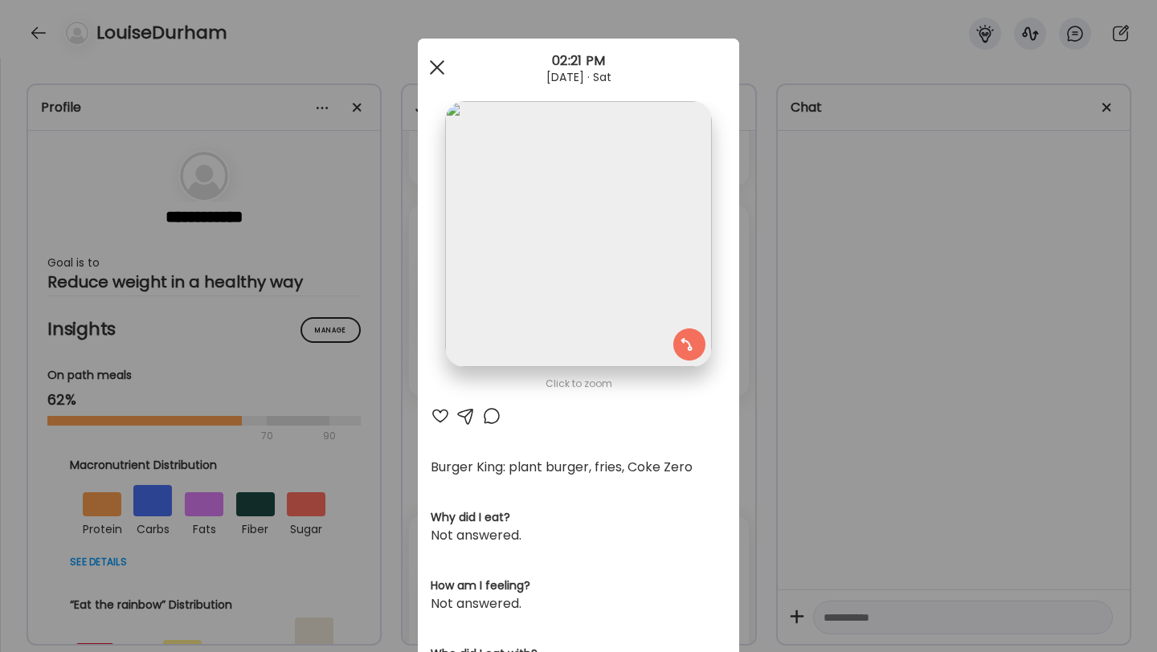
click at [434, 67] on div at bounding box center [437, 67] width 32 height 32
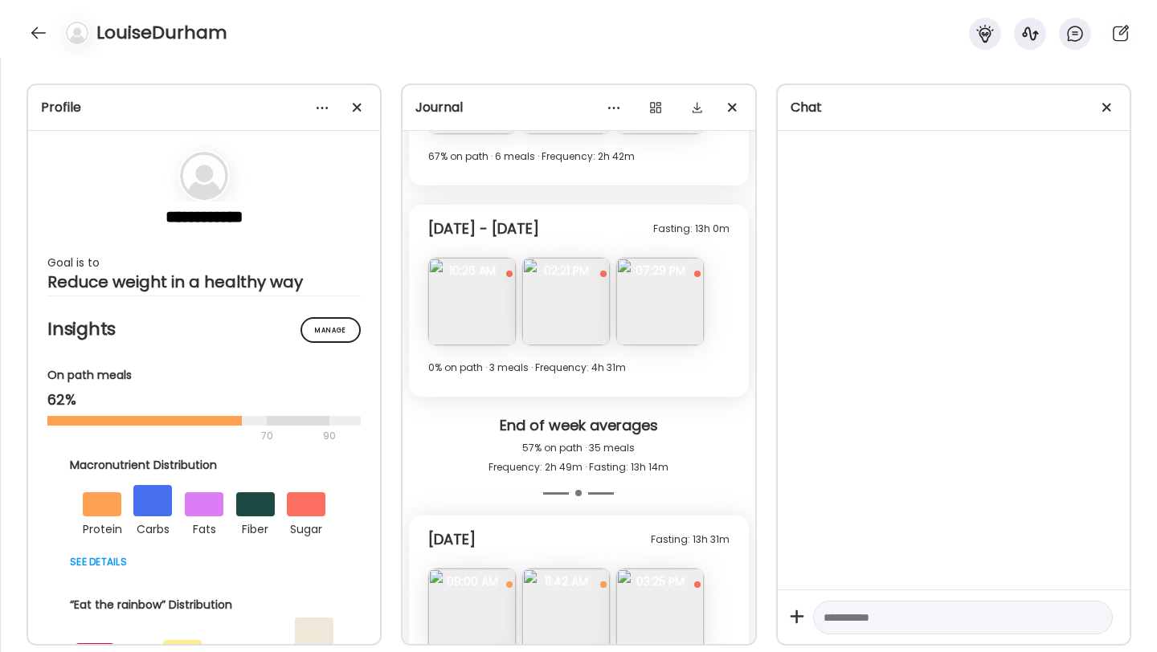
click at [673, 313] on img at bounding box center [660, 302] width 88 height 88
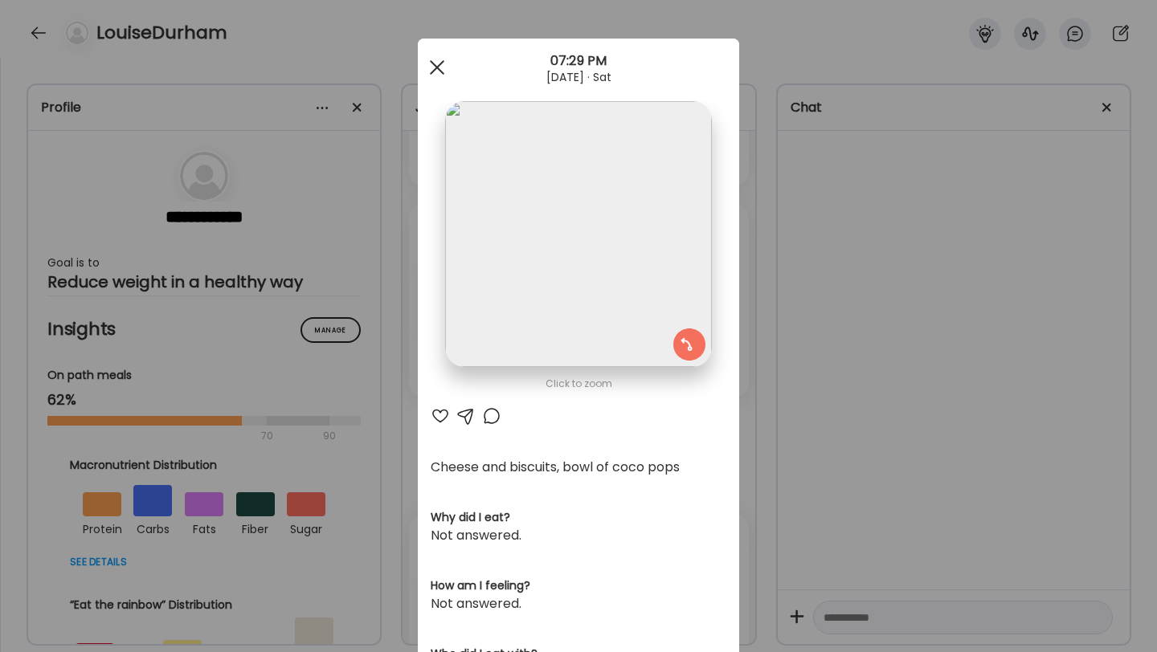
click at [435, 65] on span at bounding box center [437, 67] width 14 height 14
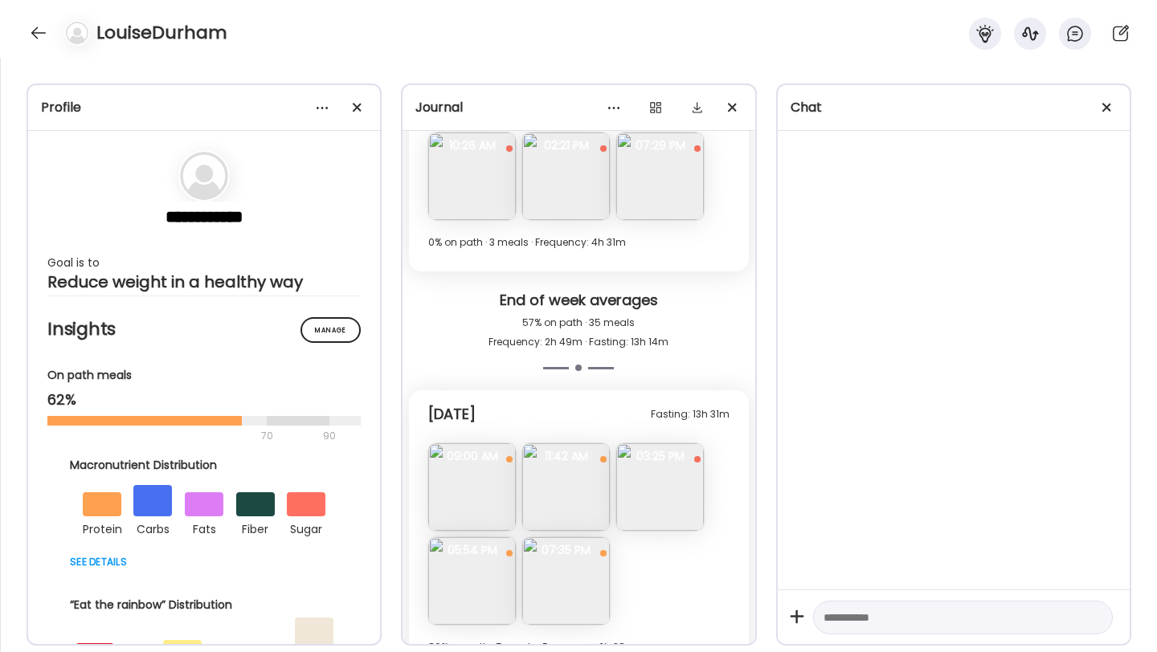
scroll to position [9507, 0]
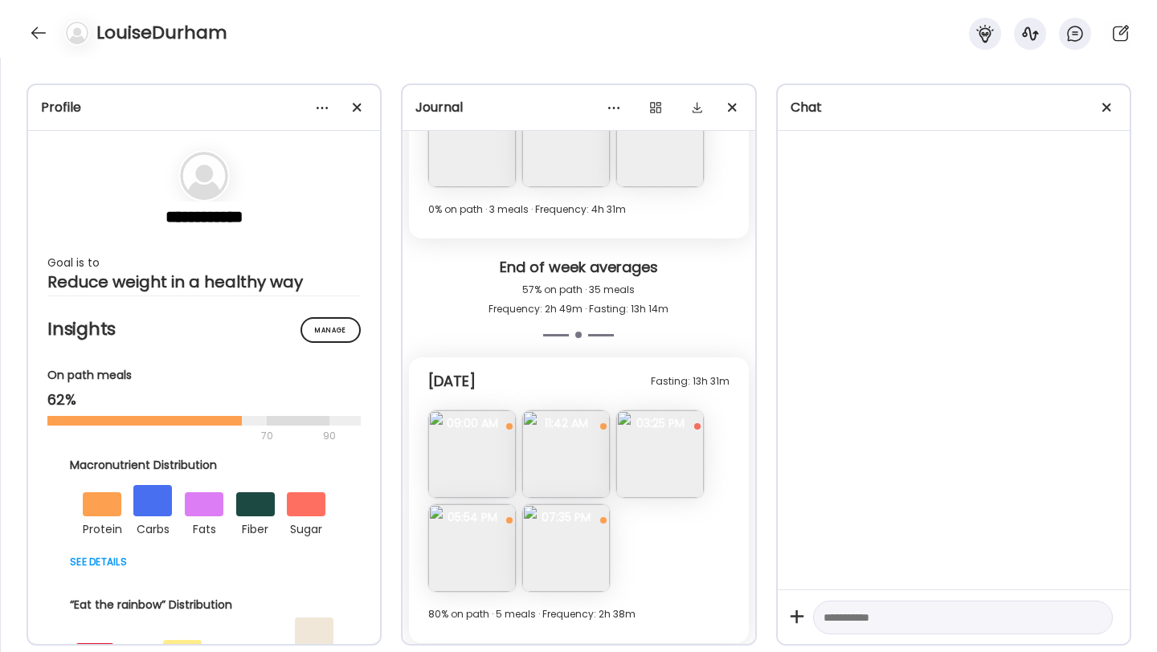
click at [571, 456] on img at bounding box center [566, 455] width 88 height 88
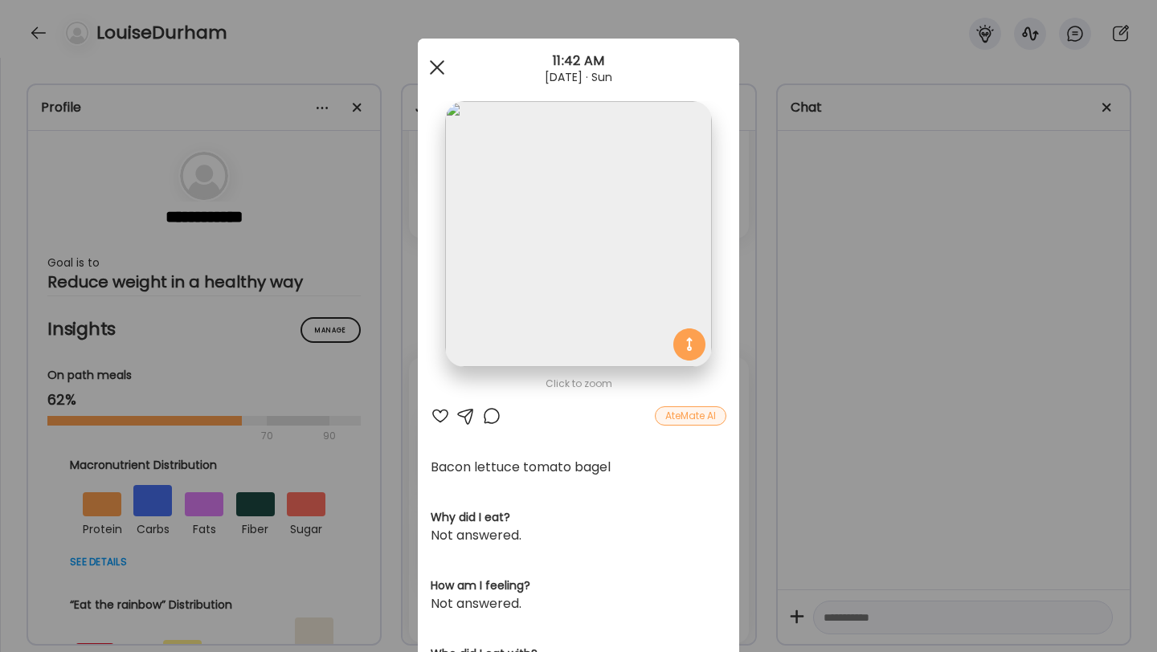
click at [443, 70] on div at bounding box center [437, 67] width 32 height 32
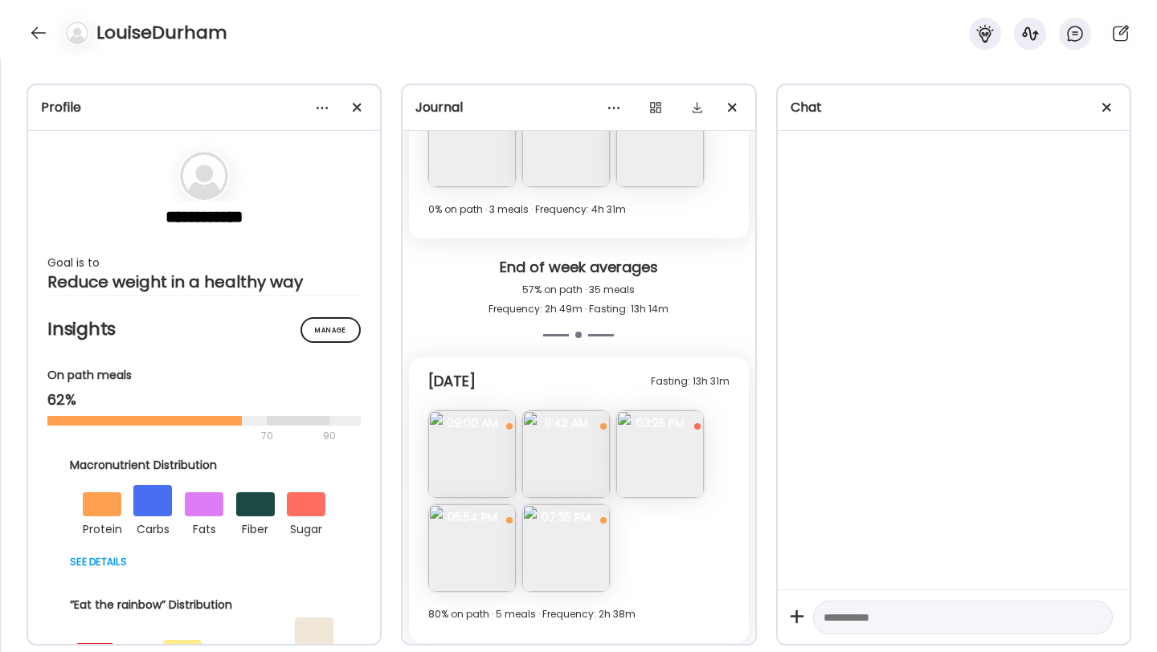
scroll to position [9572, 0]
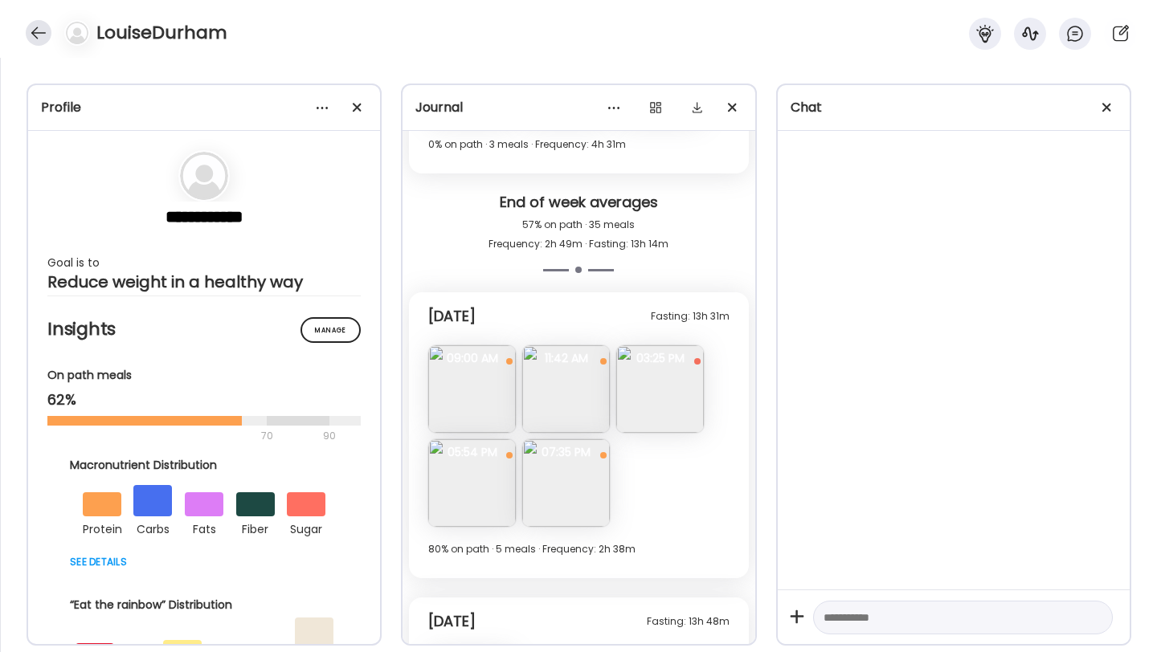
click at [27, 31] on div at bounding box center [39, 33] width 26 height 26
